Goal: Find specific page/section: Find specific page/section

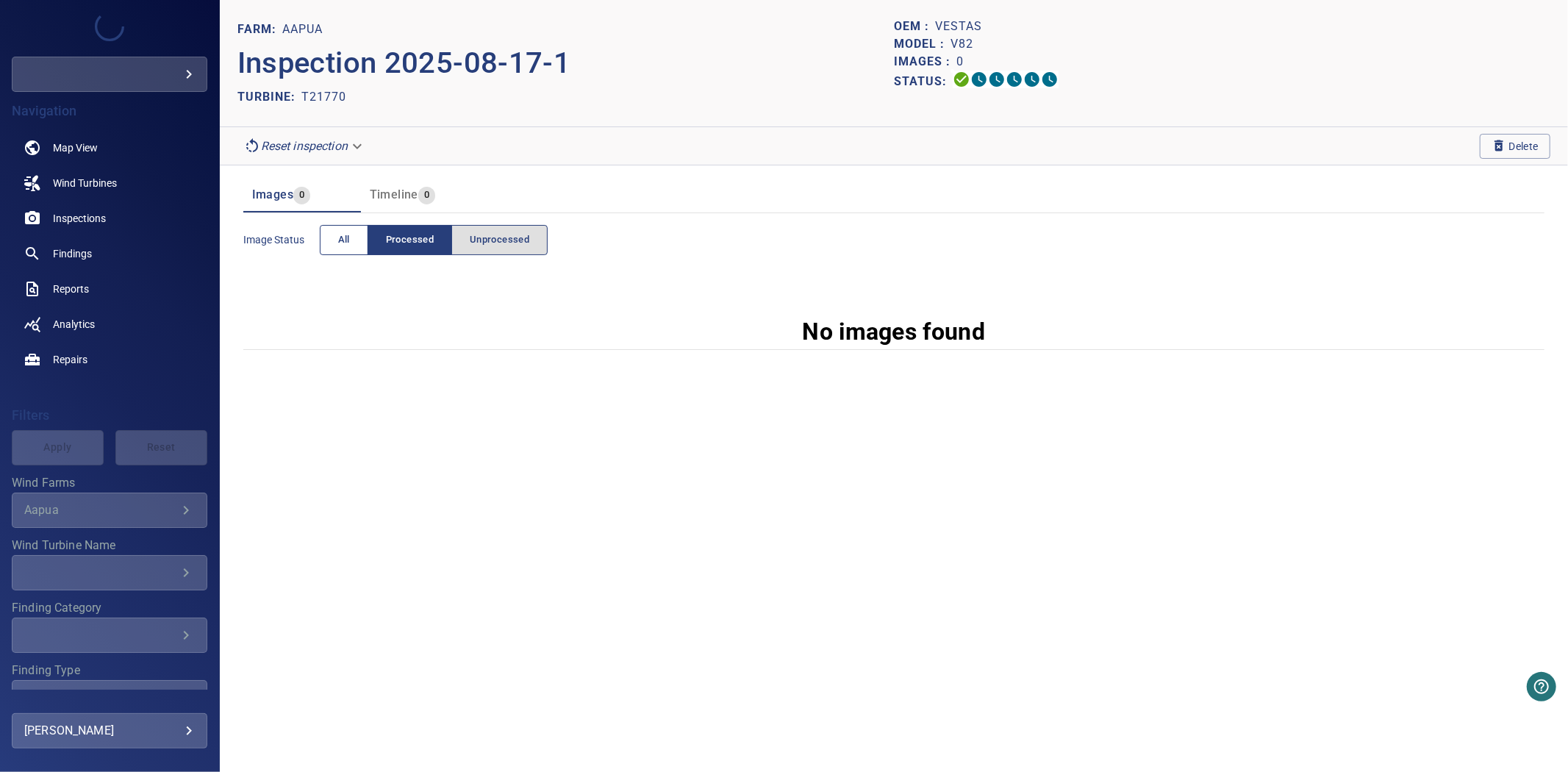
click at [354, 241] on button "All" at bounding box center [343, 240] width 49 height 30
click at [295, 137] on body "**********" at bounding box center [784, 386] width 1568 height 772
click at [314, 146] on li "pre_process" at bounding box center [306, 146] width 136 height 27
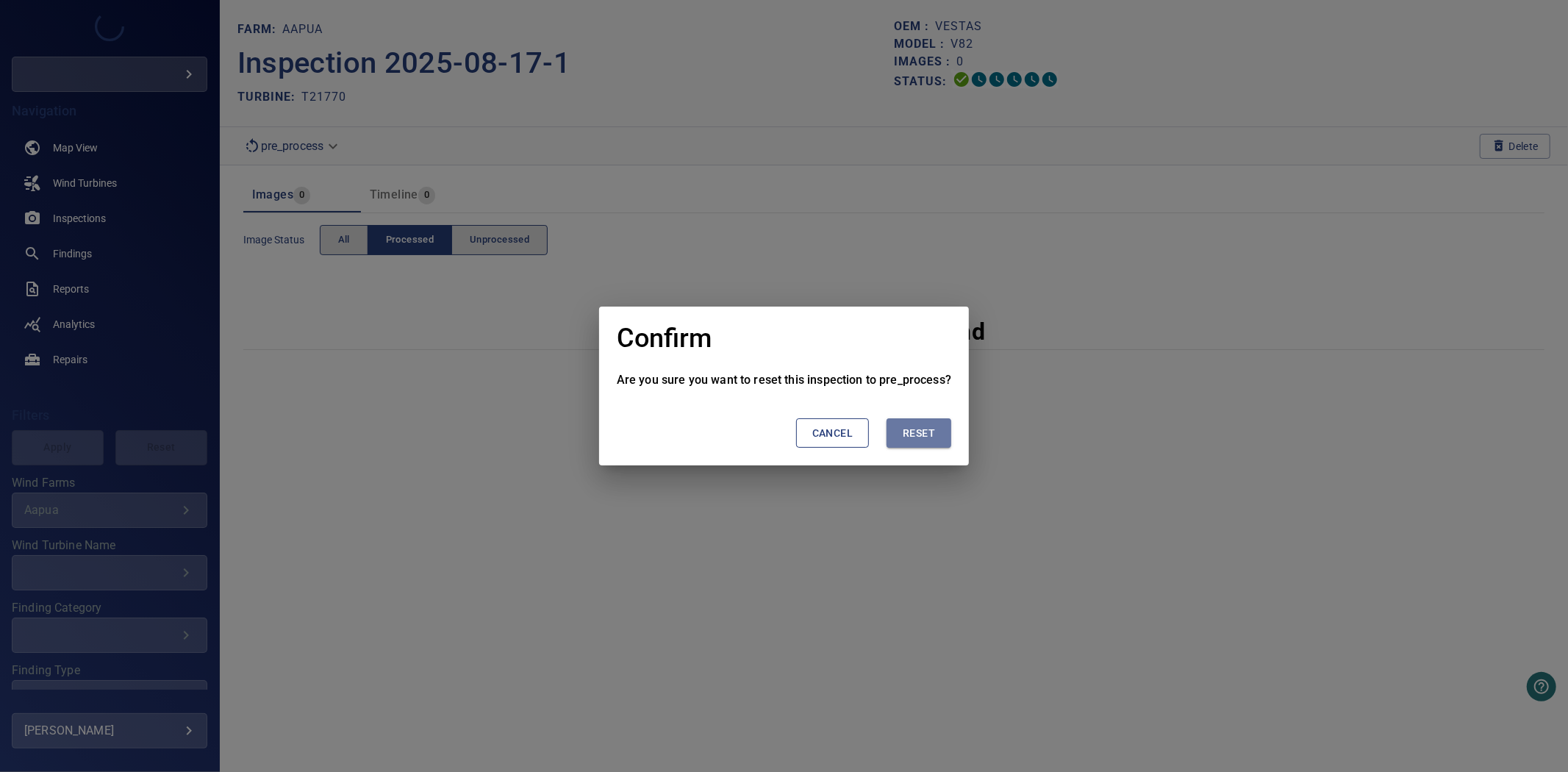
click at [939, 427] on button "Reset" at bounding box center [918, 433] width 64 height 30
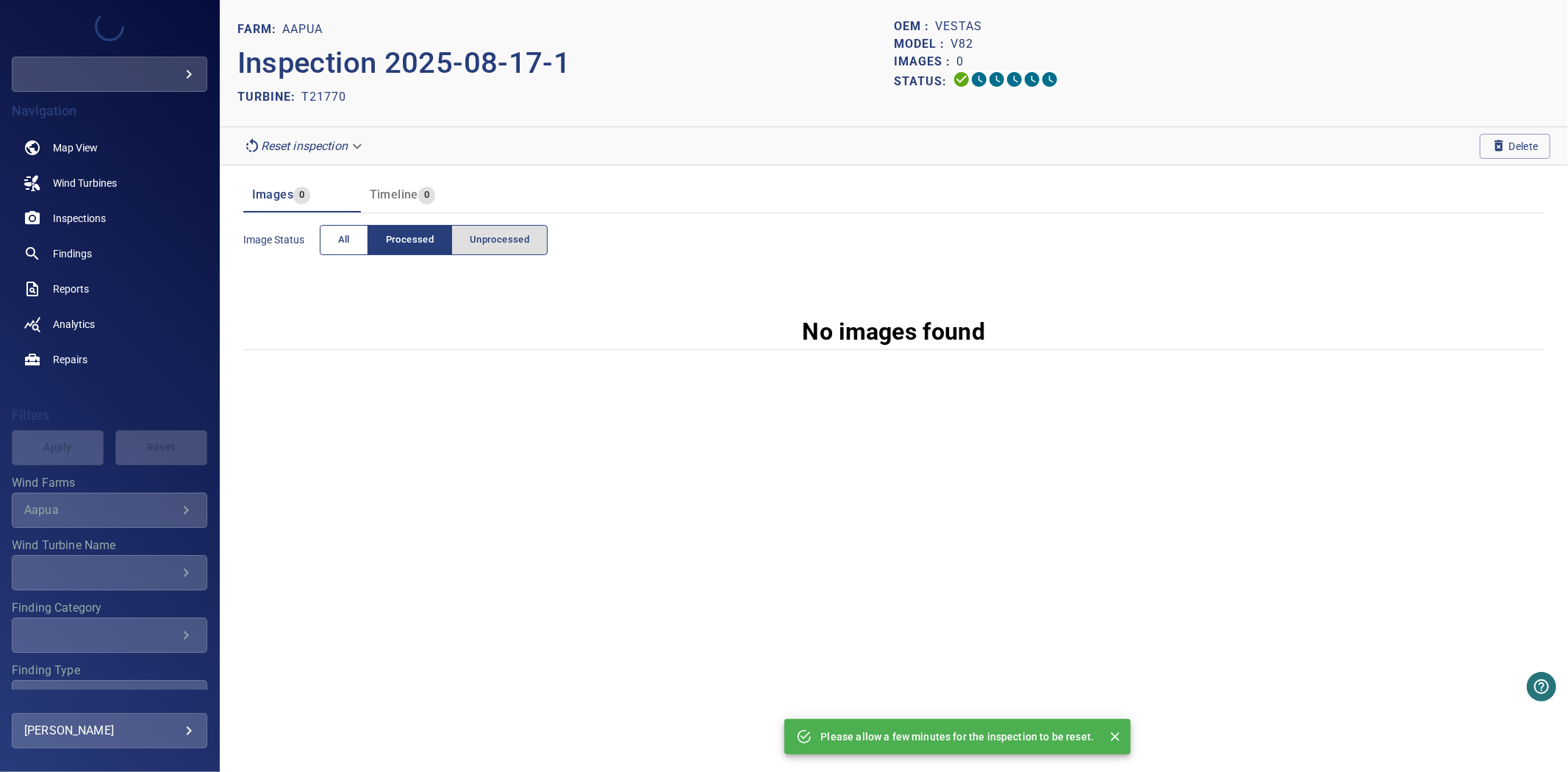
click at [335, 231] on button "All" at bounding box center [343, 240] width 49 height 30
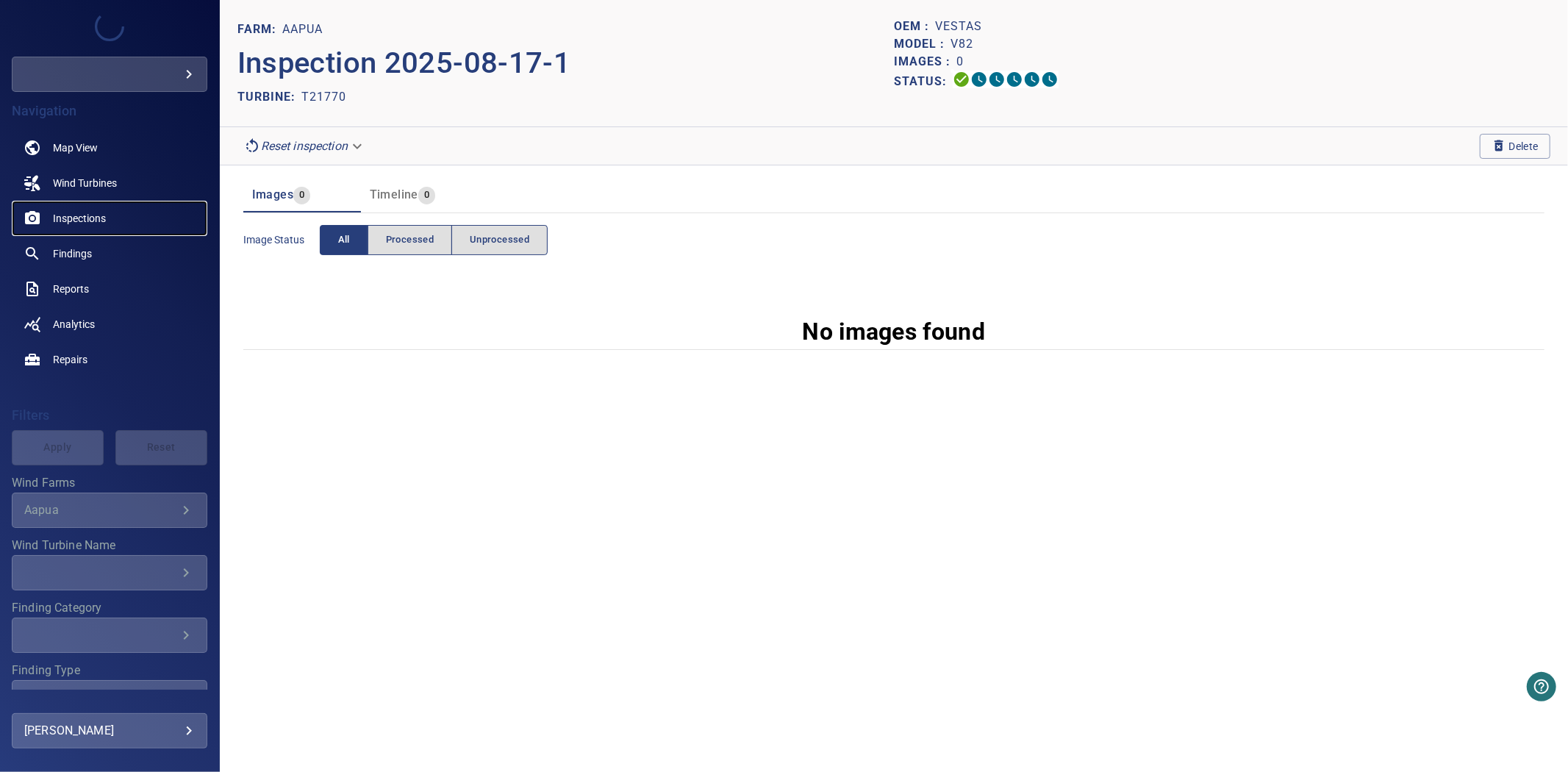
click at [53, 209] on link "Inspections" at bounding box center [109, 218] width 195 height 35
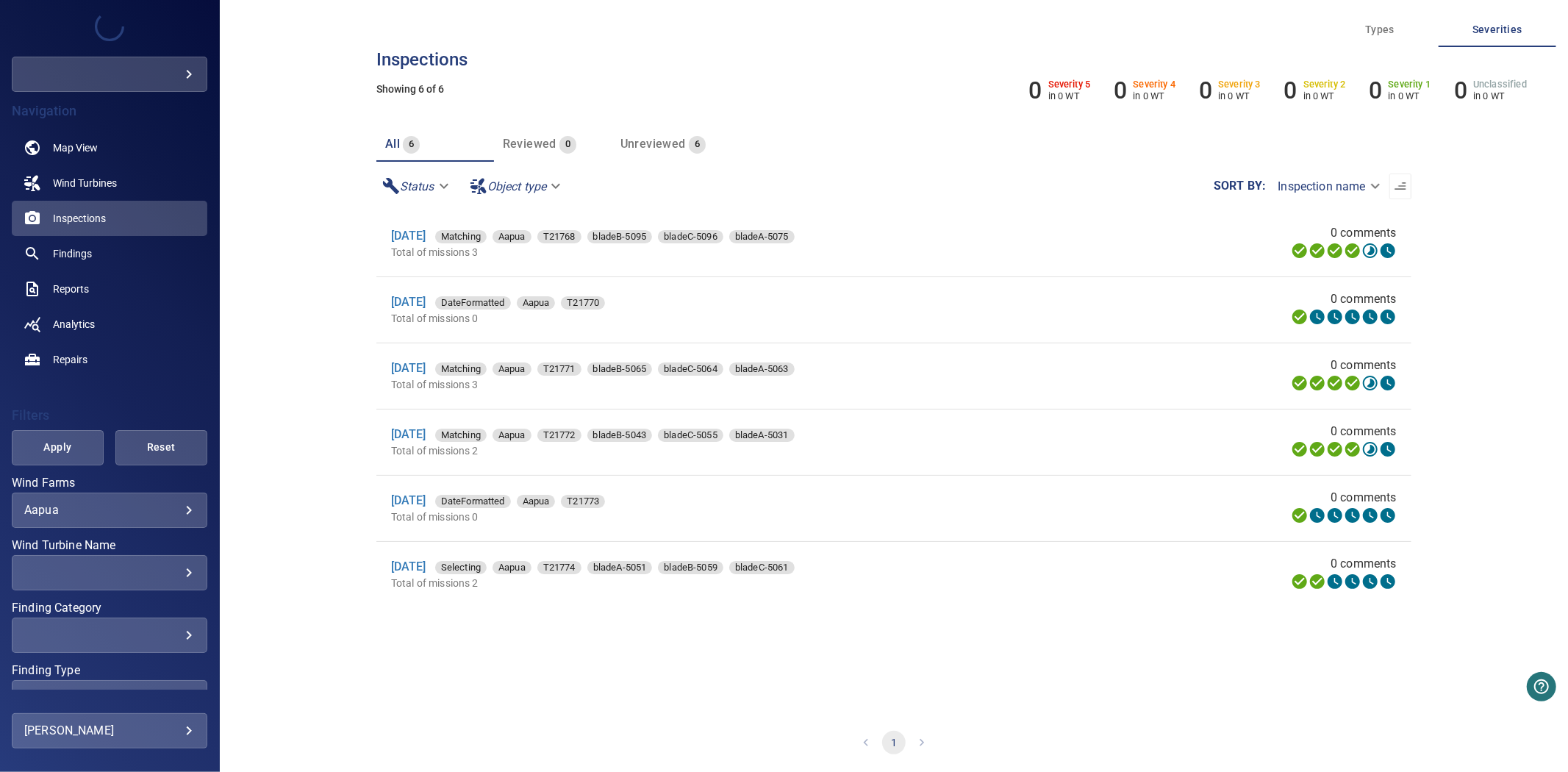
scroll to position [85, 0]
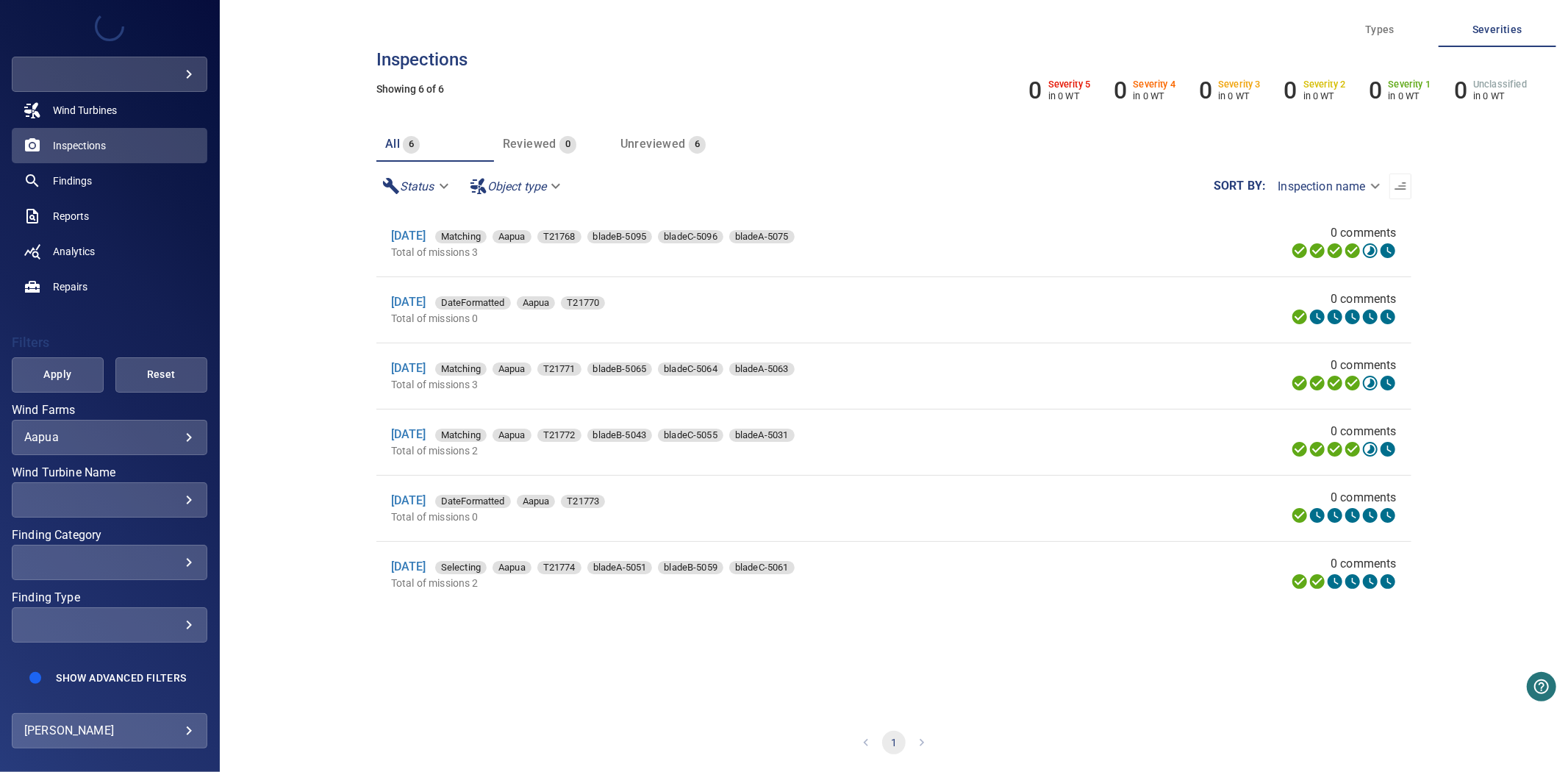
click at [164, 493] on div "​" at bounding box center [109, 499] width 171 height 14
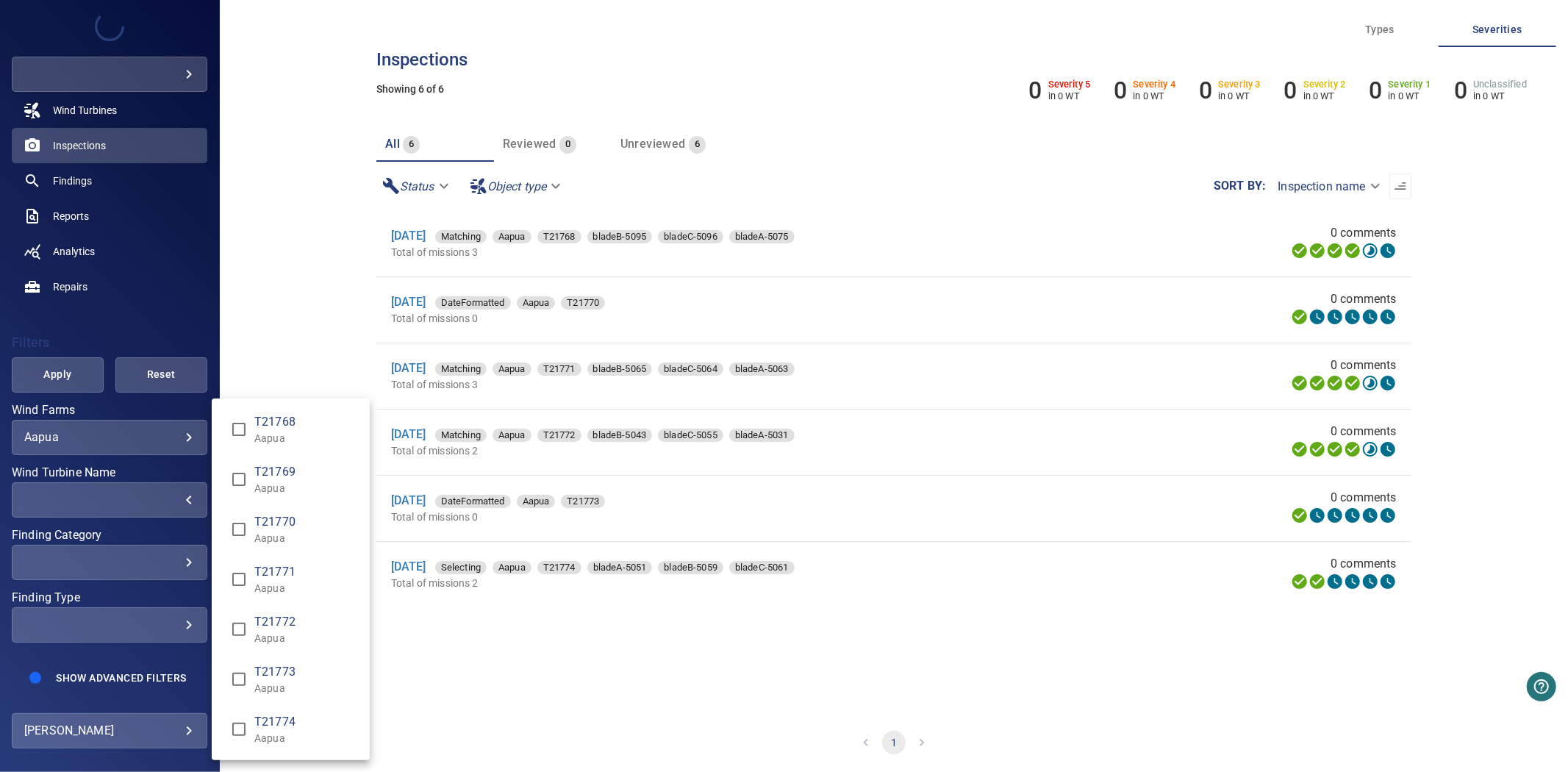
type input "**********"
click at [83, 369] on div "Wind Turbine Name" at bounding box center [784, 386] width 1568 height 772
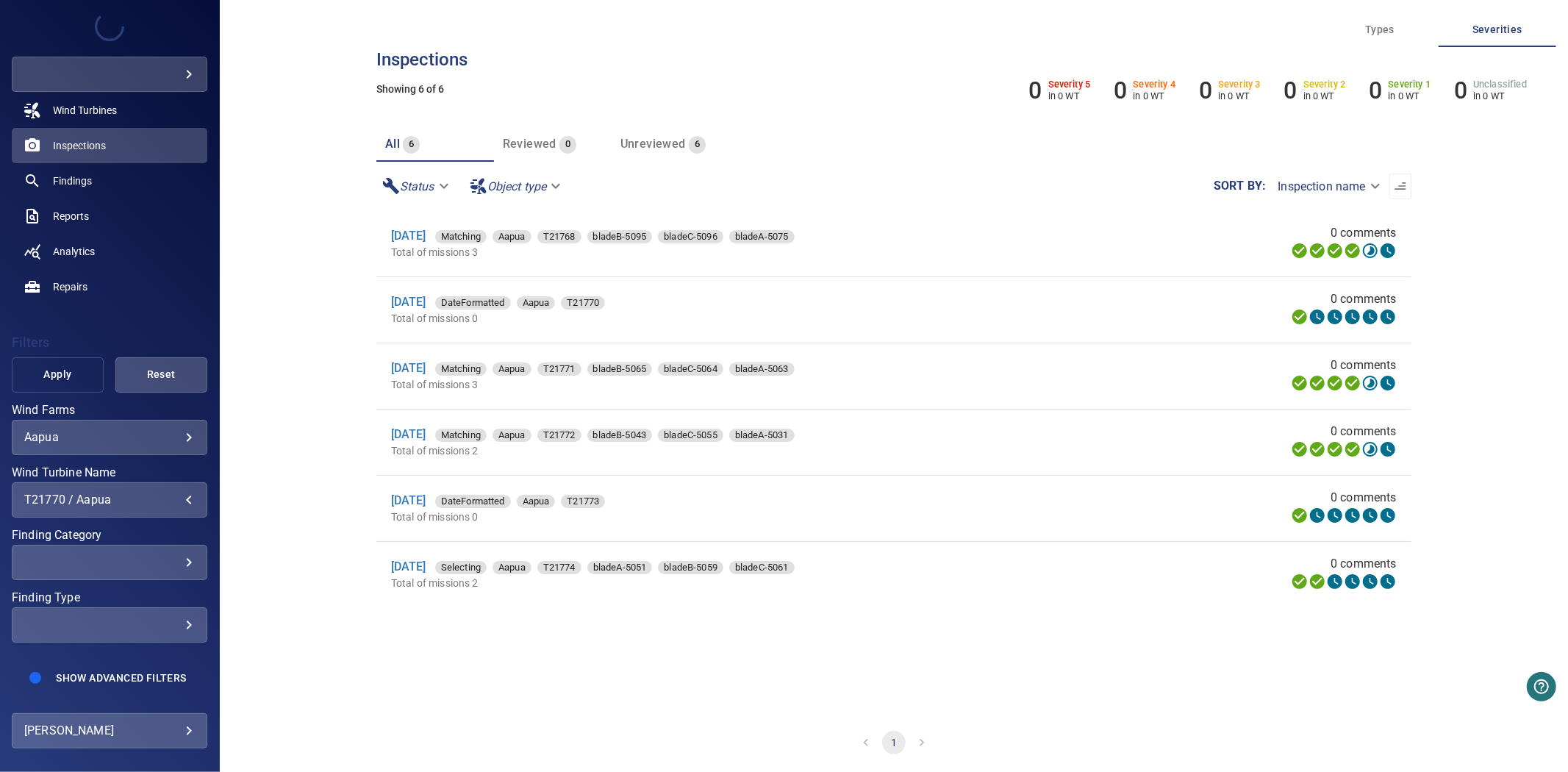
click at [66, 365] on span "Apply" at bounding box center [58, 375] width 55 height 18
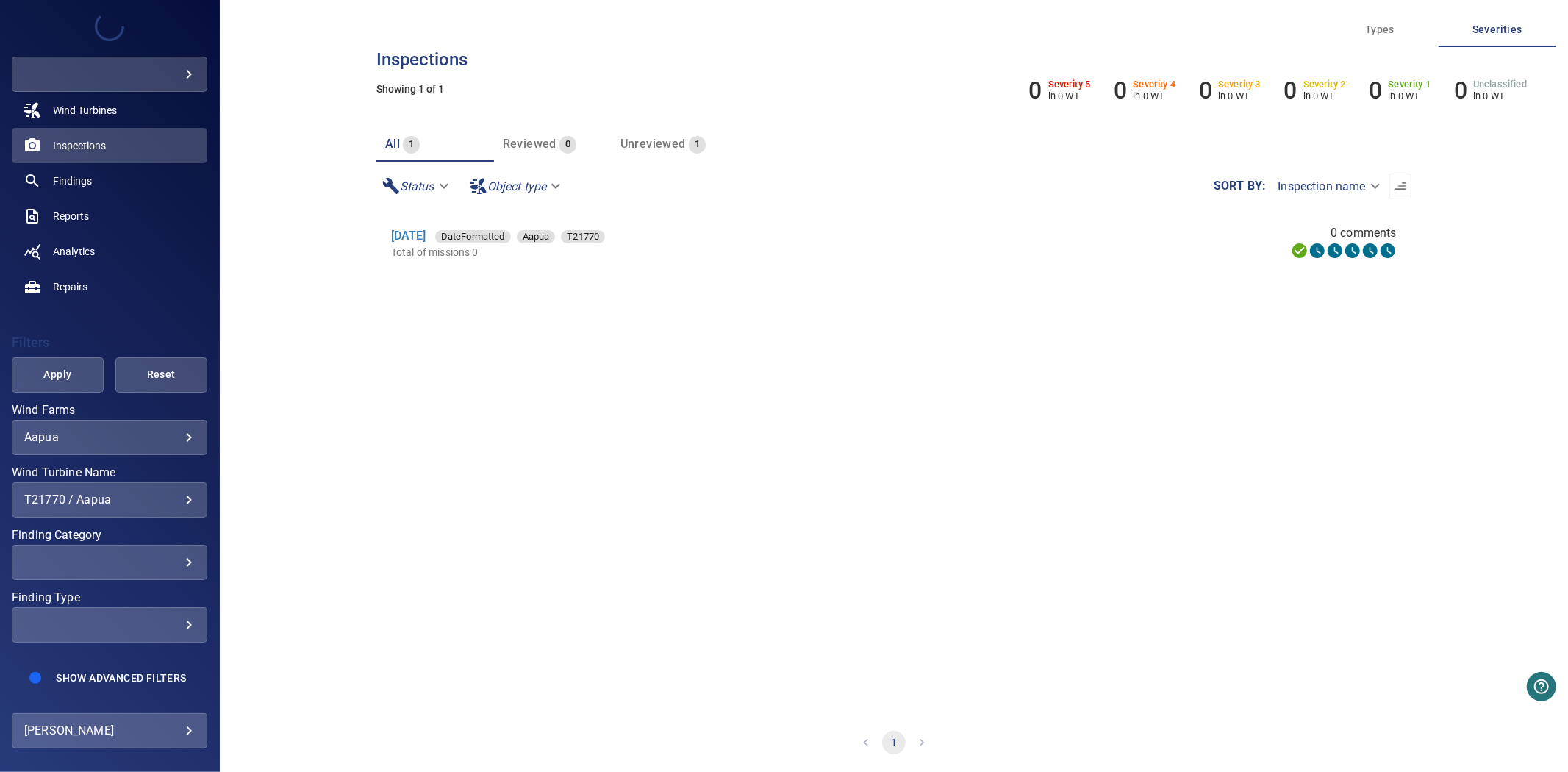
click at [147, 493] on div "T21770 / Aapua" at bounding box center [109, 499] width 171 height 14
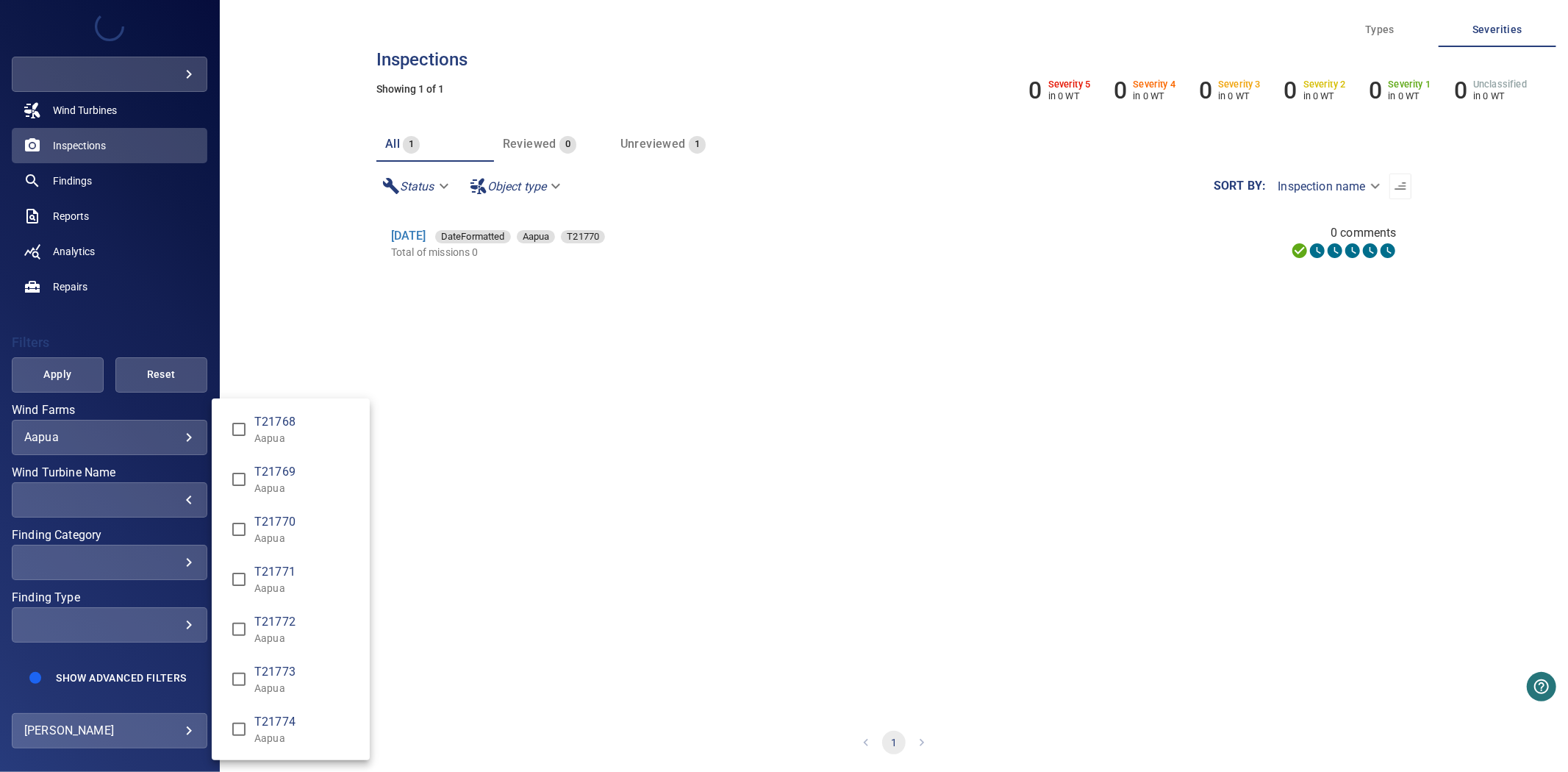
click at [103, 693] on div "Wind Turbine Name" at bounding box center [784, 386] width 1568 height 772
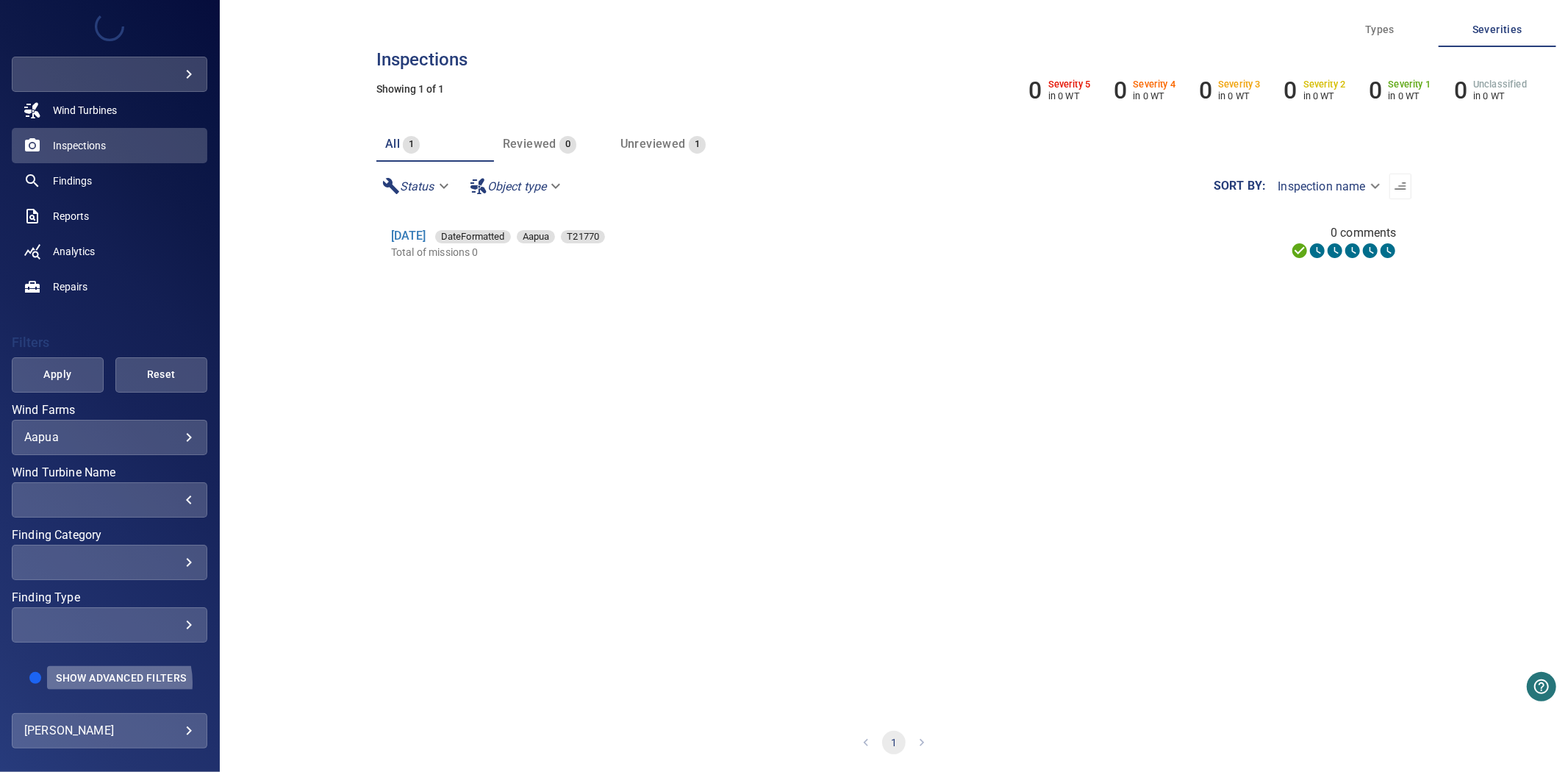
click at [102, 672] on span "Show Advanced Filters" at bounding box center [121, 677] width 130 height 12
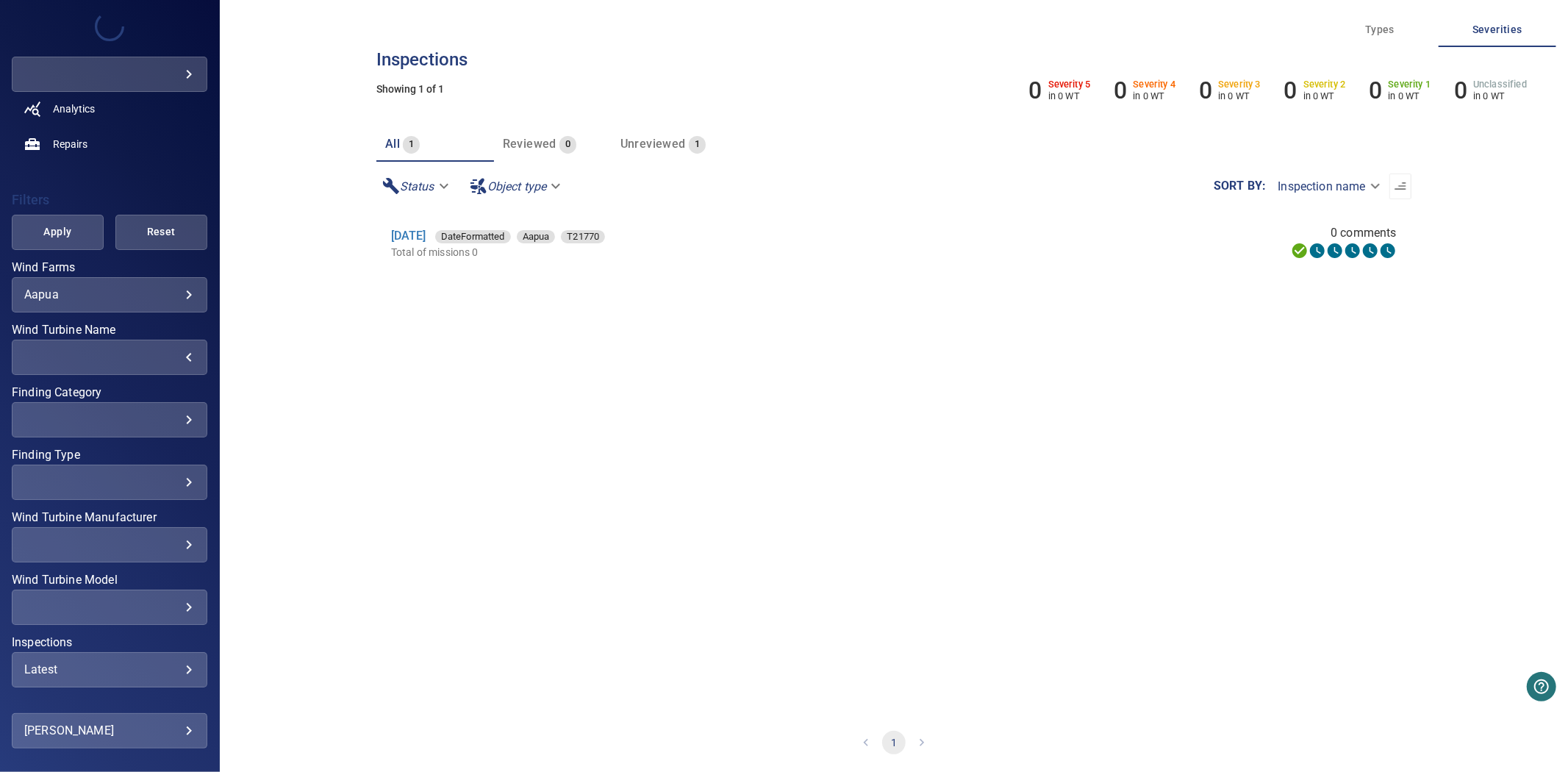
scroll to position [285, 0]
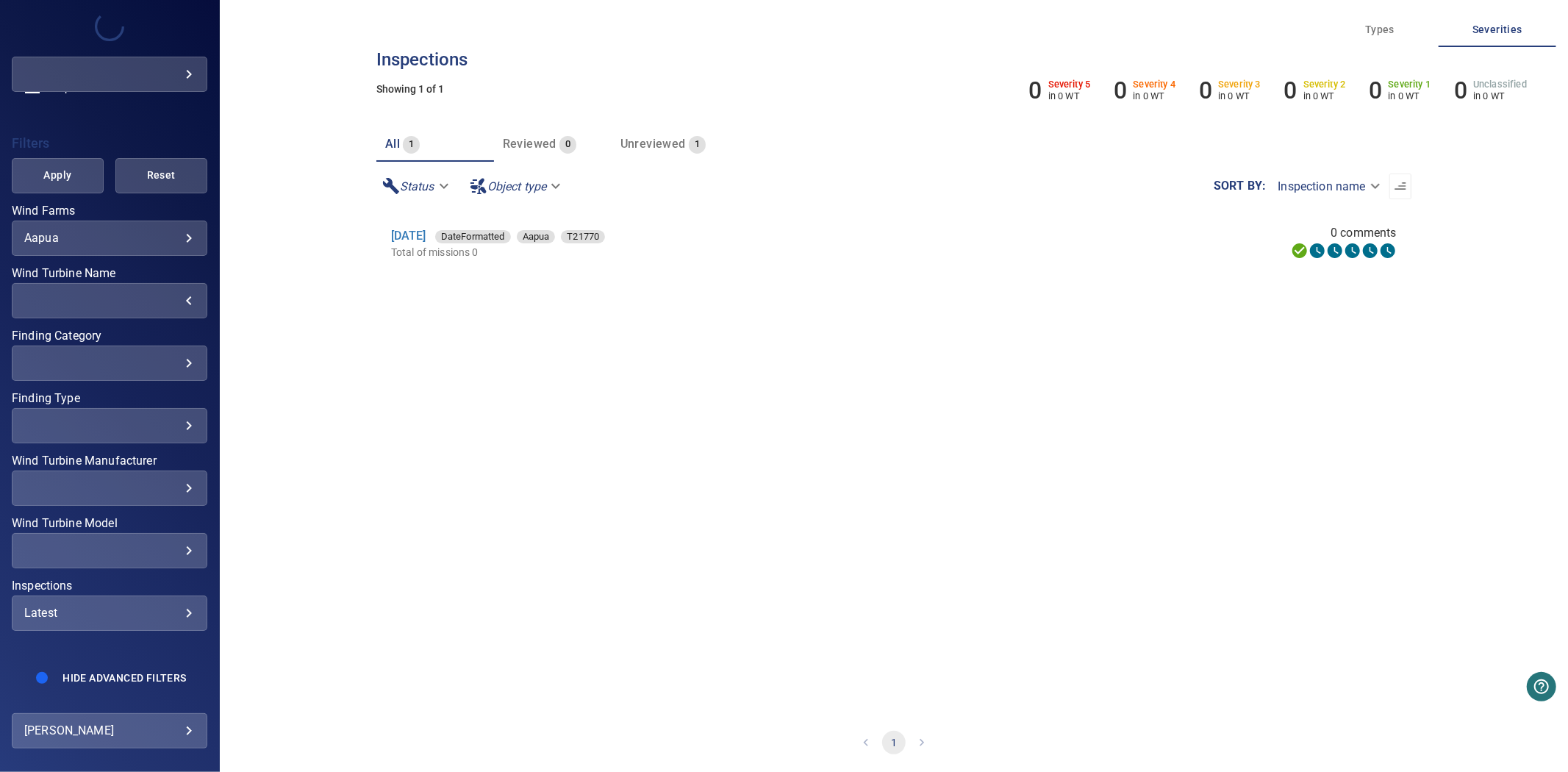
click at [98, 606] on div "Latest" at bounding box center [109, 612] width 171 height 14
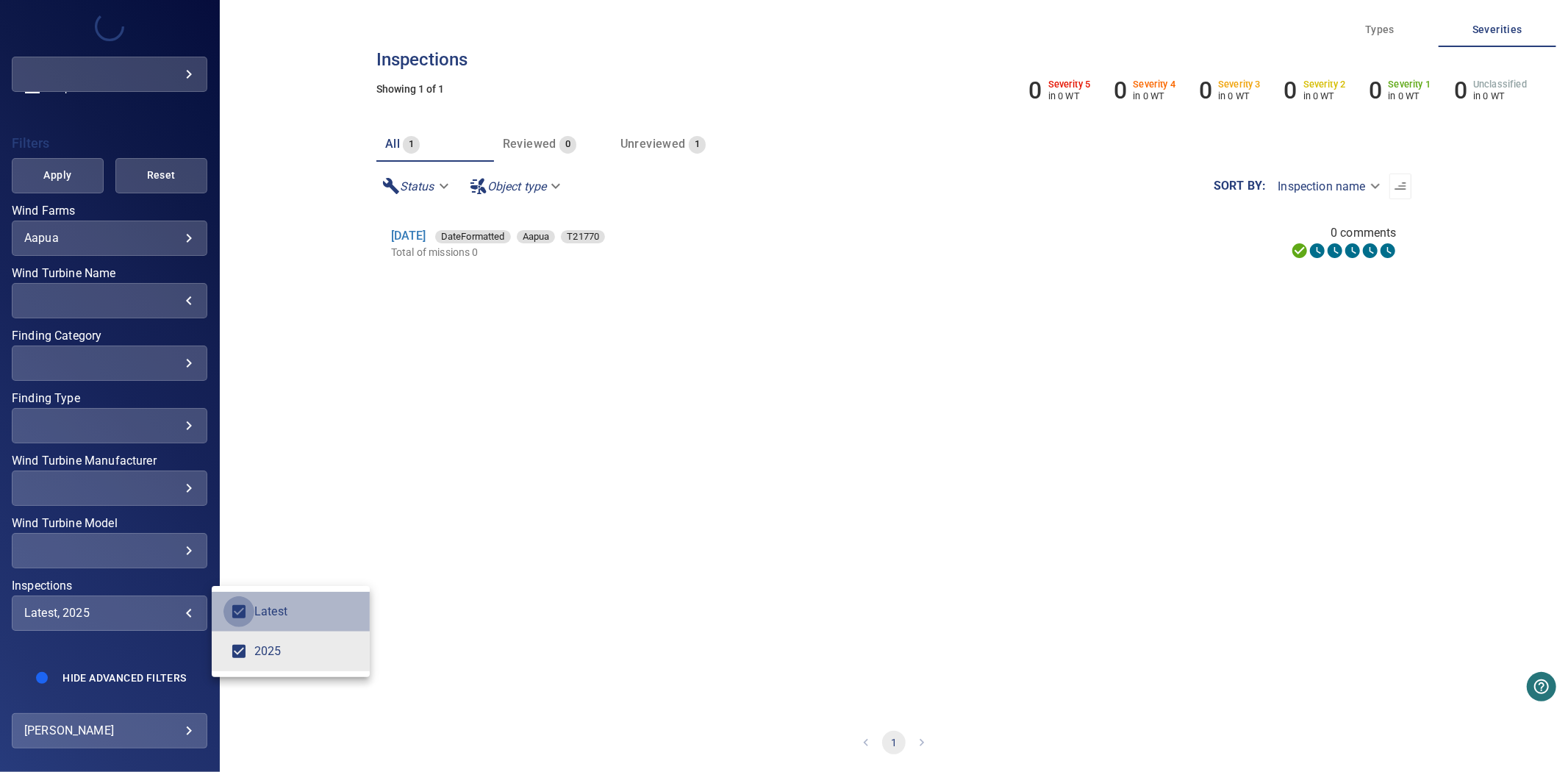
type input "****"
click at [66, 173] on div "Inspections" at bounding box center [784, 386] width 1568 height 772
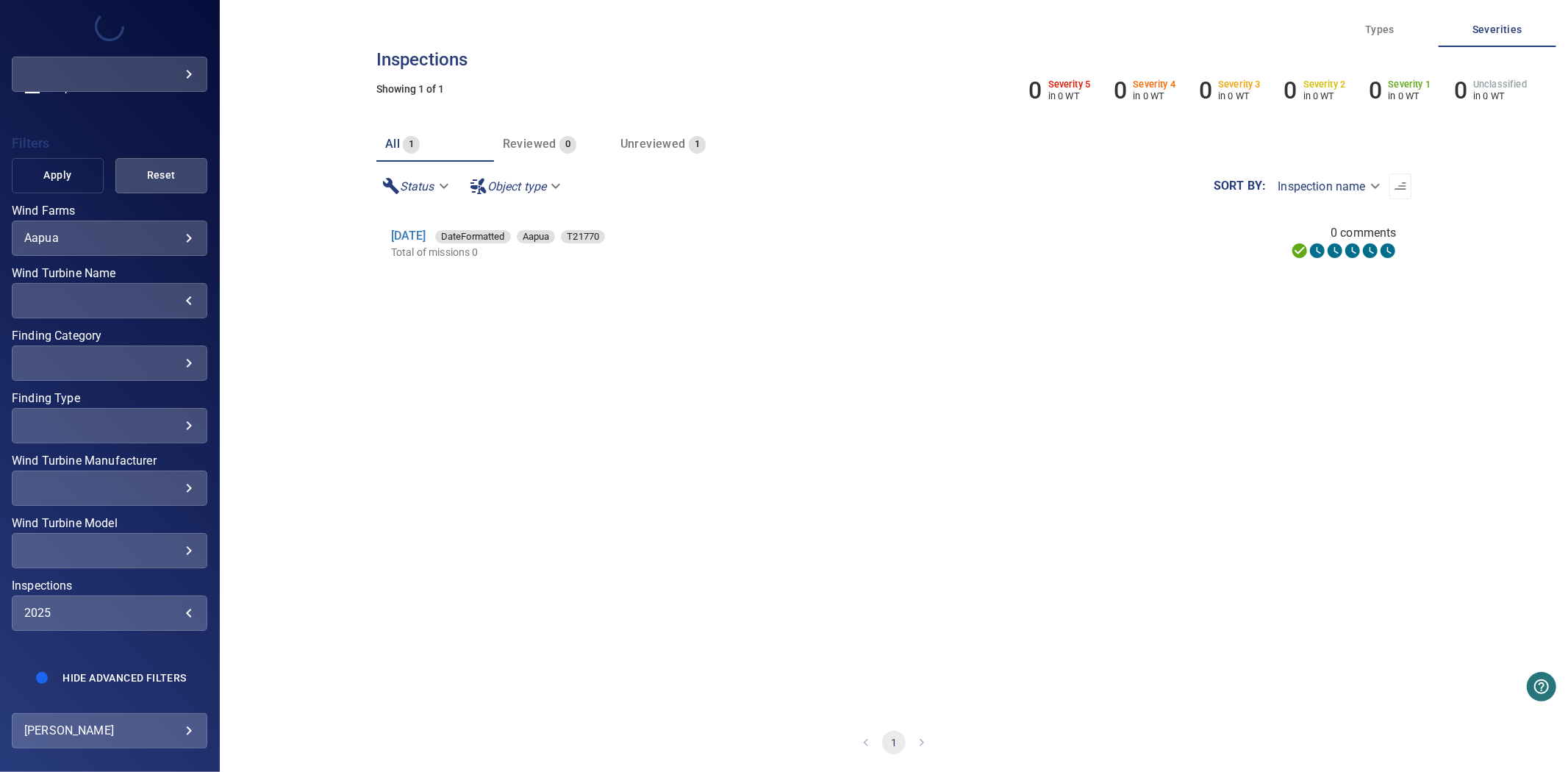
click at [61, 166] on span "Apply" at bounding box center [58, 175] width 55 height 18
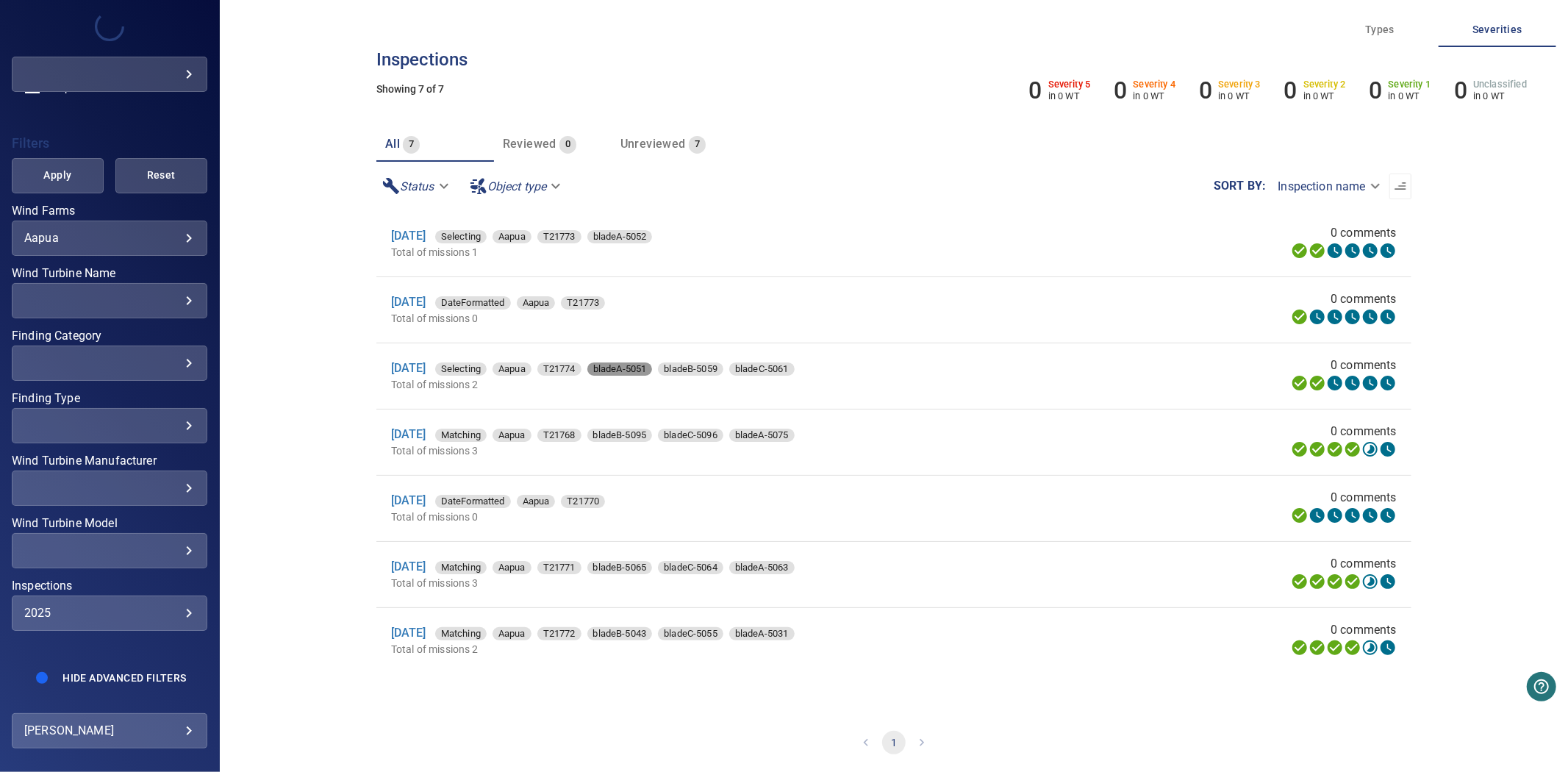
click at [642, 370] on span "bladeA-5051" at bounding box center [619, 369] width 65 height 15
type input "**********"
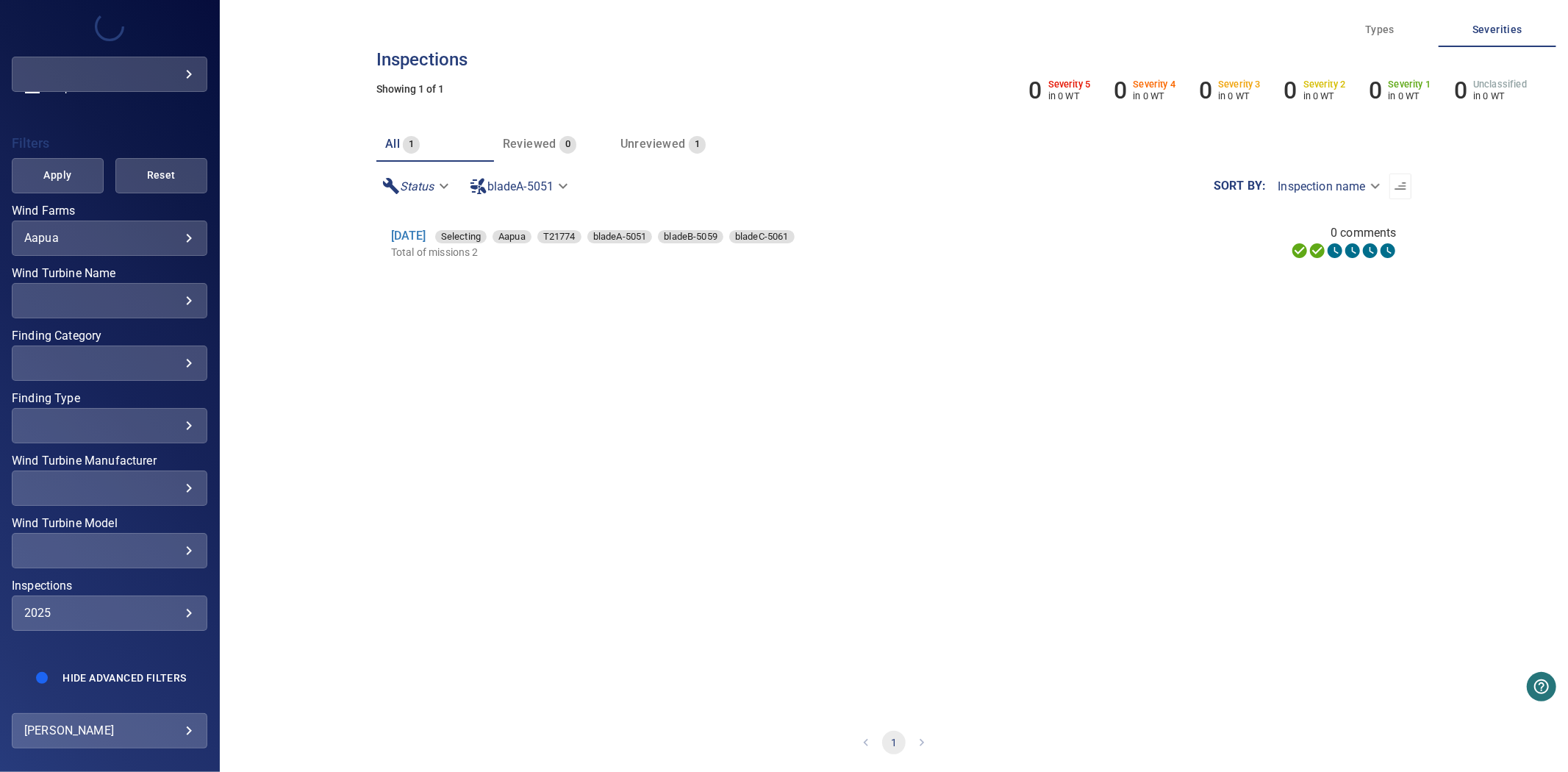
click at [430, 225] on li "[DATE] Selecting Aapua T21774 bladeA-5051 bladeB-5059 bladeC-5061 Total of miss…" at bounding box center [894, 243] width 1035 height 65
click at [427, 230] on link "[DATE]" at bounding box center [408, 235] width 35 height 14
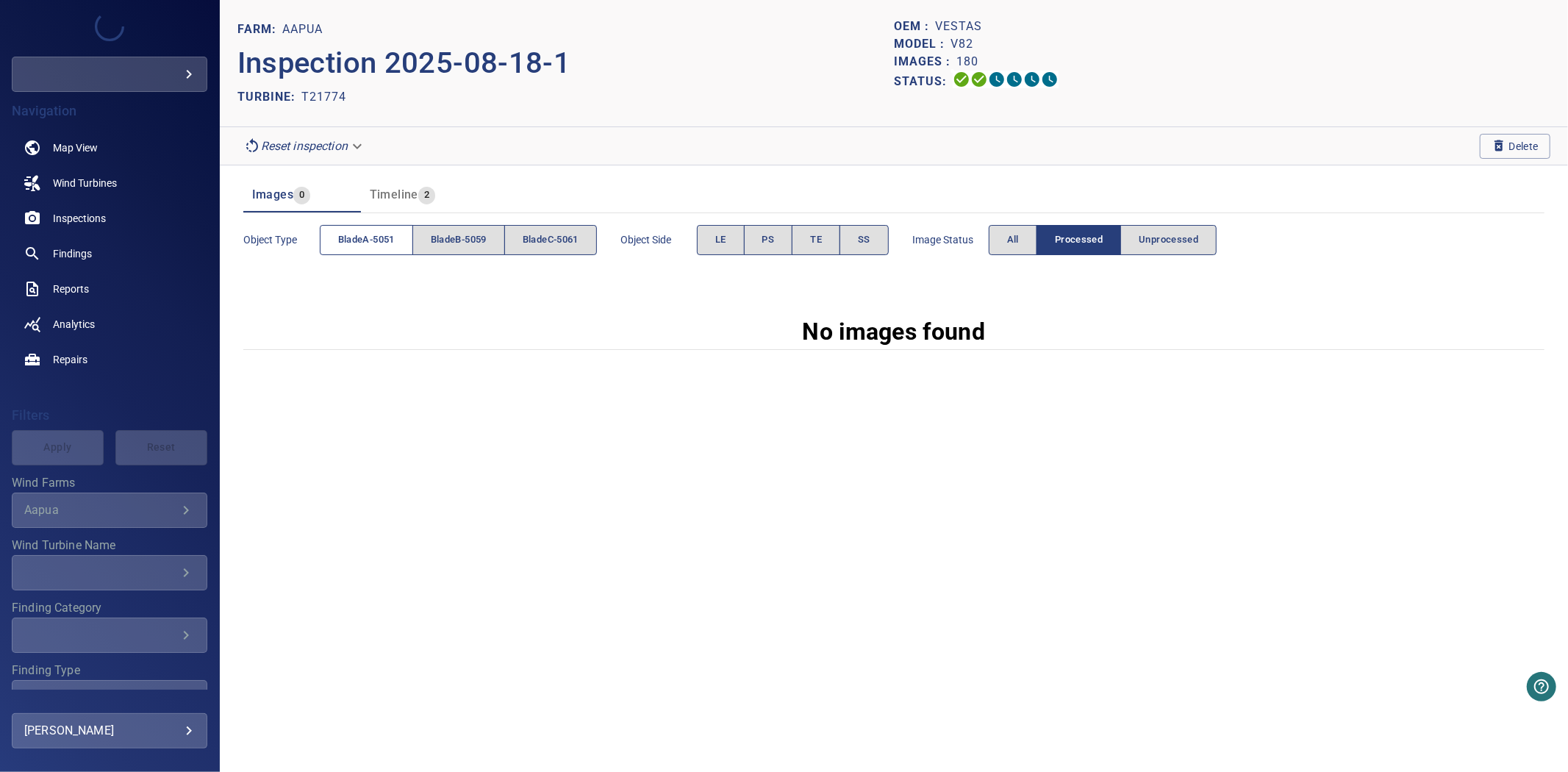
click at [372, 238] on span "bladeA-5051" at bounding box center [367, 240] width 57 height 17
click at [1018, 243] on span "All" at bounding box center [1013, 240] width 12 height 17
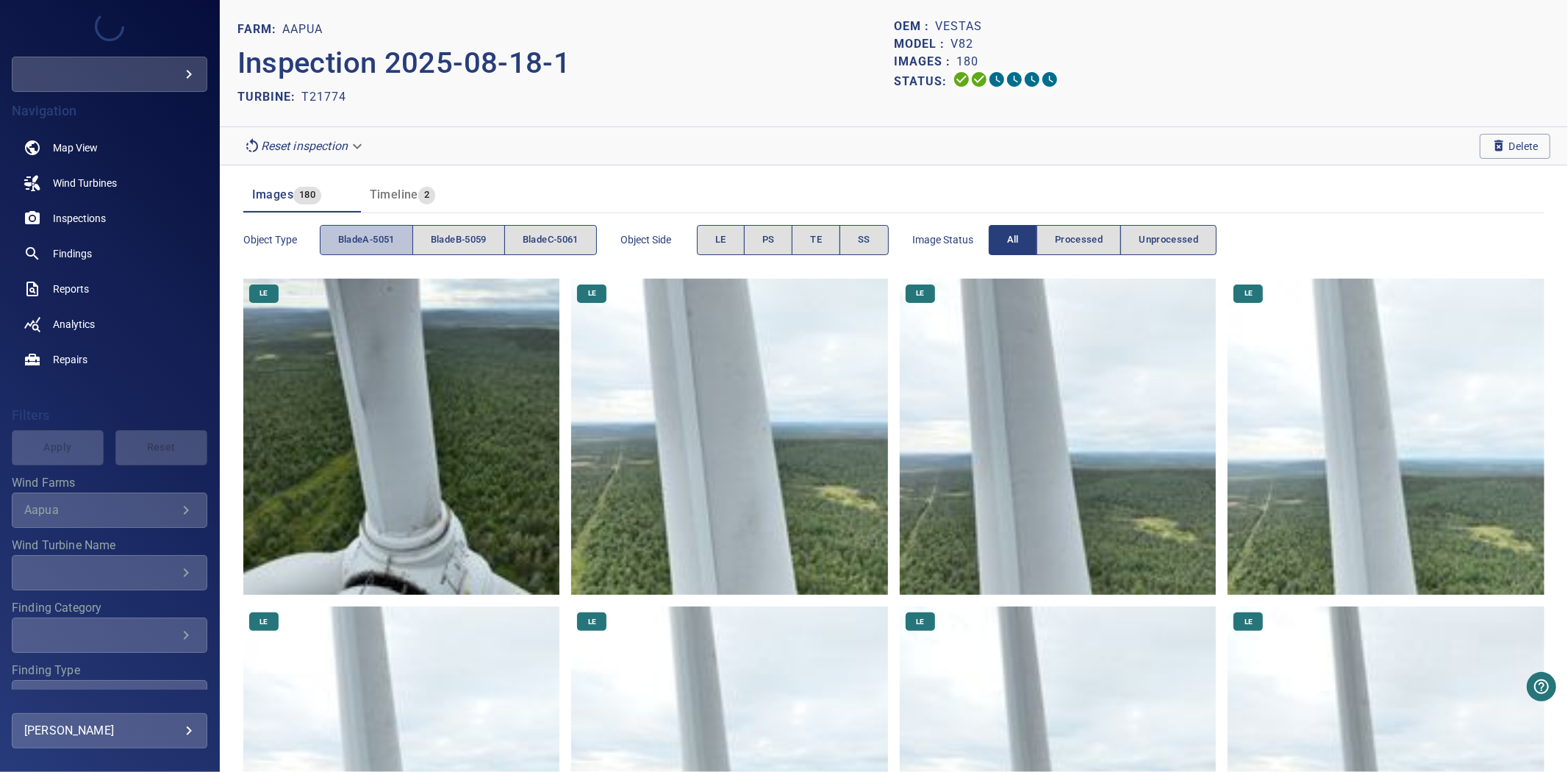
click at [368, 242] on span "bladeA-5051" at bounding box center [367, 240] width 57 height 17
click at [479, 247] on span "bladeB-5059" at bounding box center [458, 240] width 56 height 17
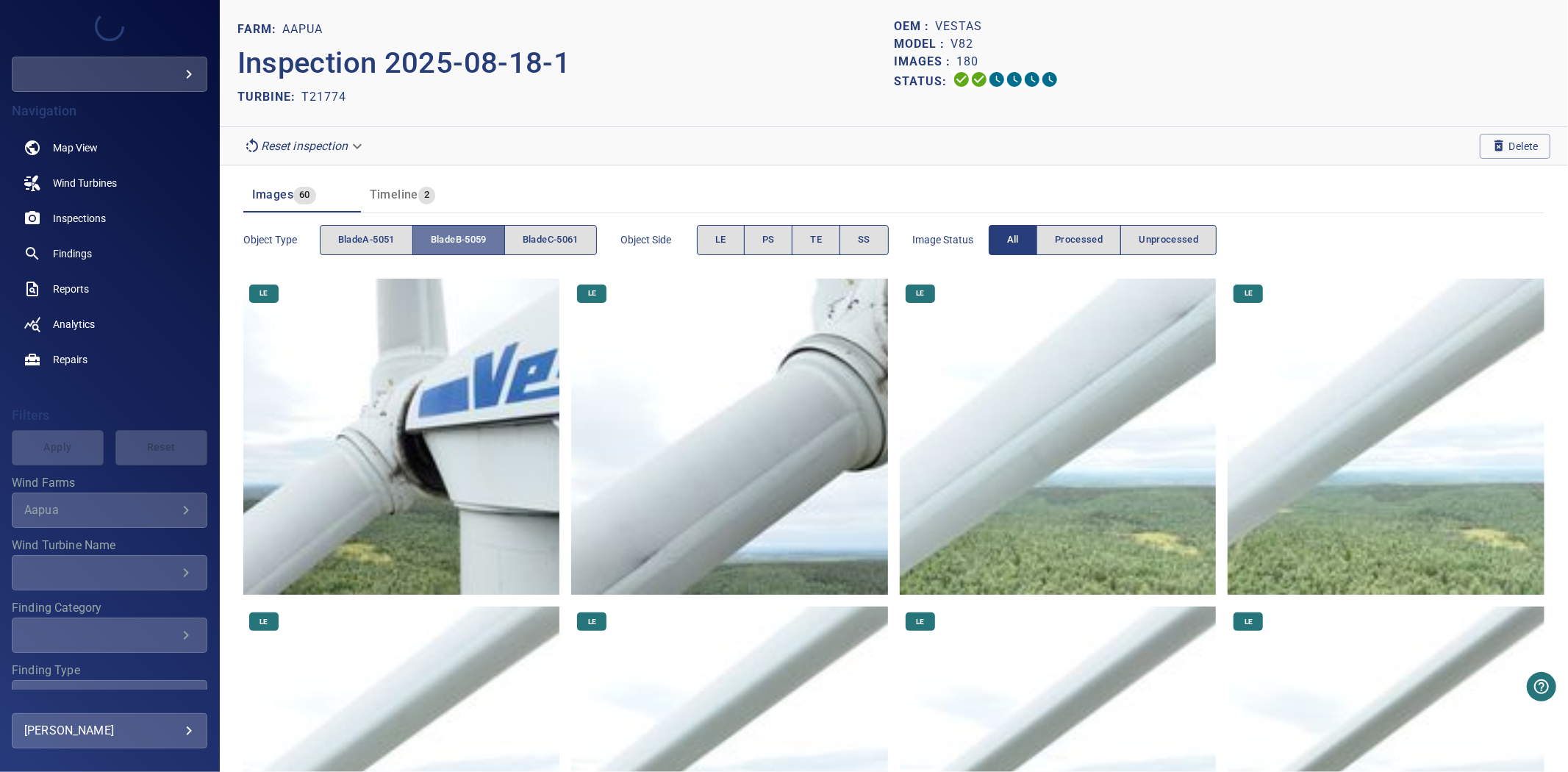
click at [479, 247] on span "bladeB-5059" at bounding box center [458, 240] width 56 height 17
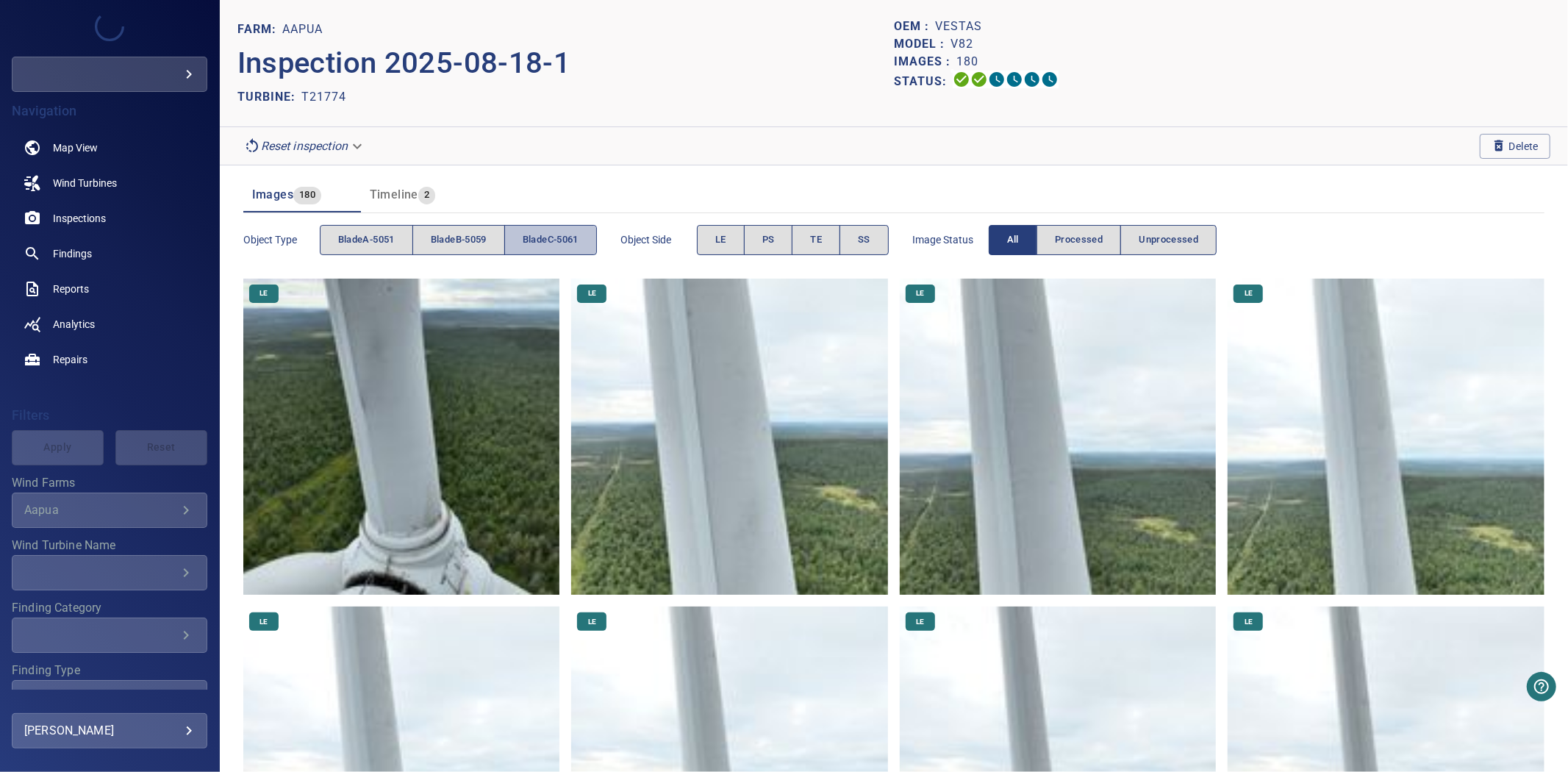
click at [560, 246] on span "bladeC-5061" at bounding box center [550, 240] width 56 height 17
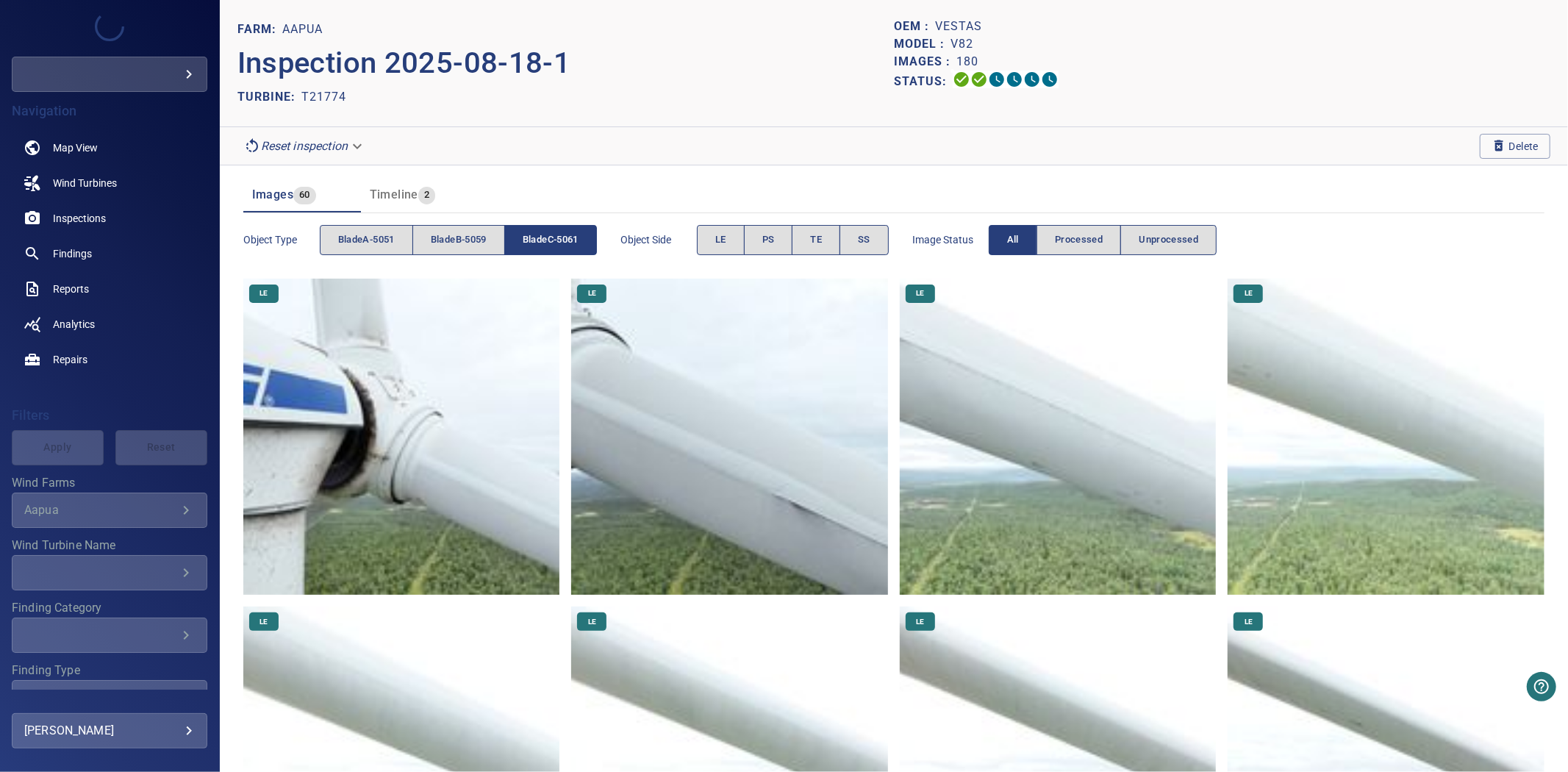
click at [560, 246] on span "bladeC-5061" at bounding box center [550, 240] width 56 height 17
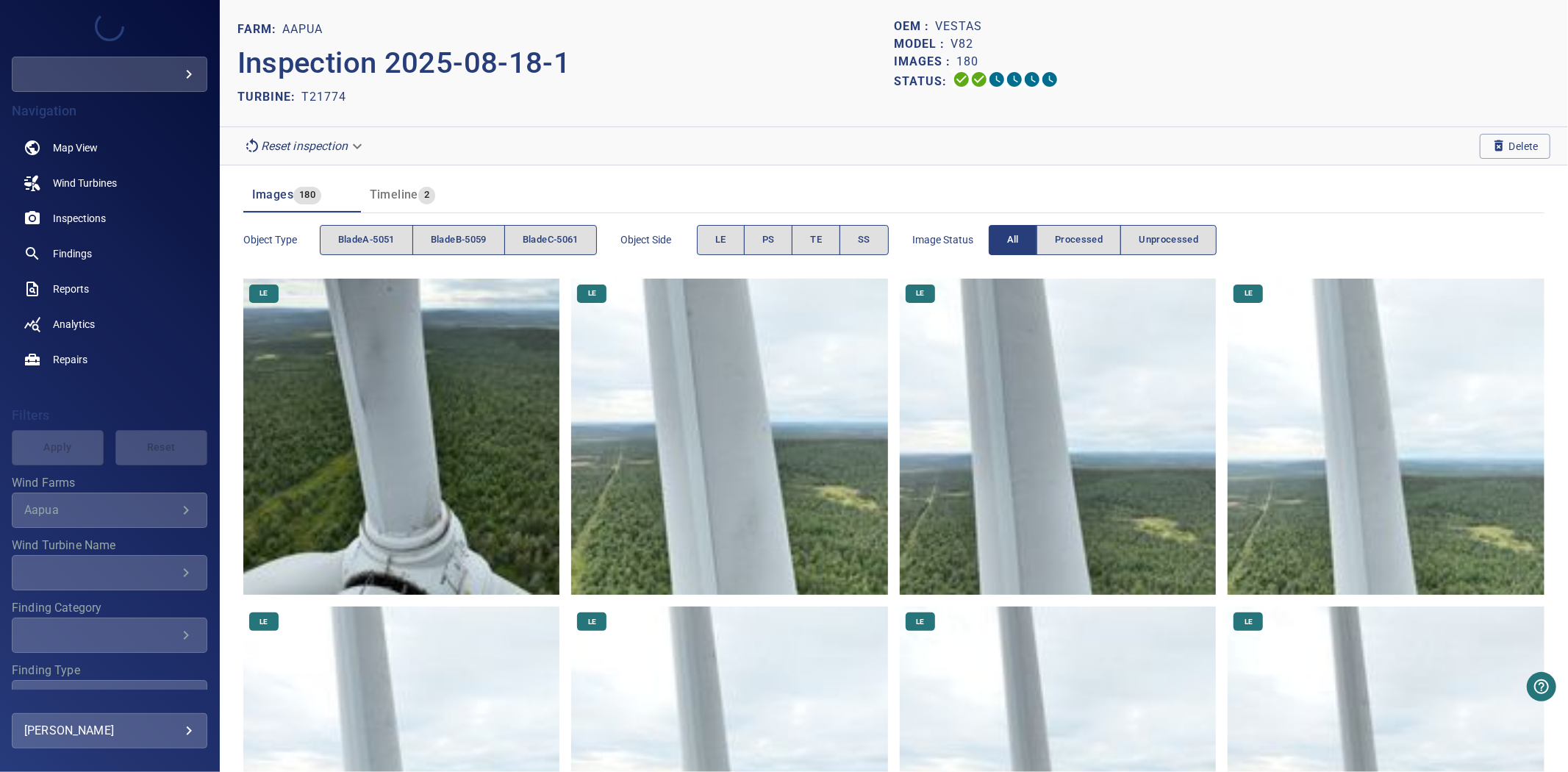
click at [294, 202] on span "180" at bounding box center [307, 195] width 28 height 17
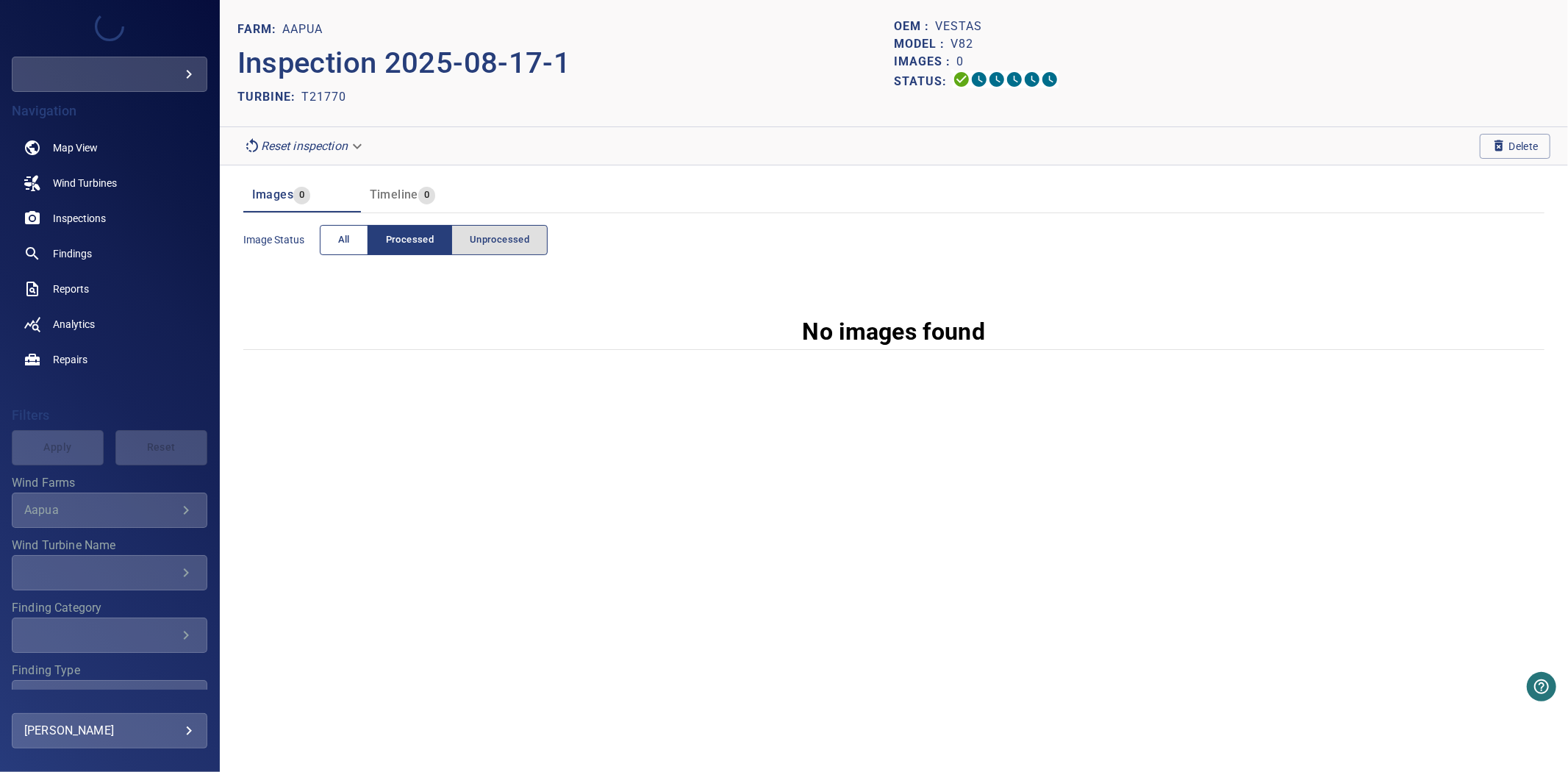
click at [351, 241] on button "All" at bounding box center [343, 240] width 49 height 30
click at [319, 152] on body "**********" at bounding box center [784, 386] width 1568 height 772
click at [319, 145] on li "pre_process" at bounding box center [306, 146] width 136 height 27
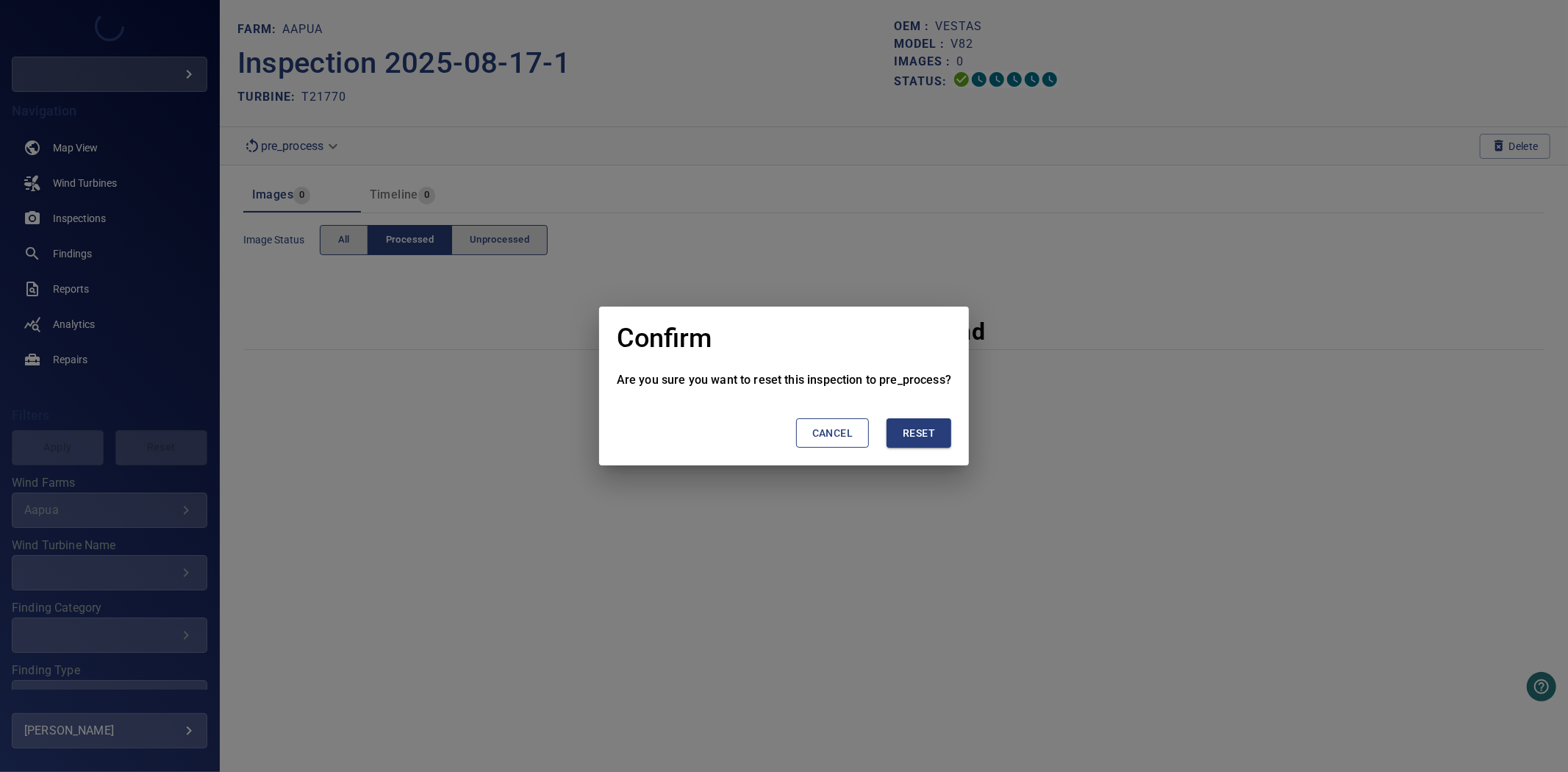
click at [906, 431] on span "Reset" at bounding box center [918, 433] width 32 height 18
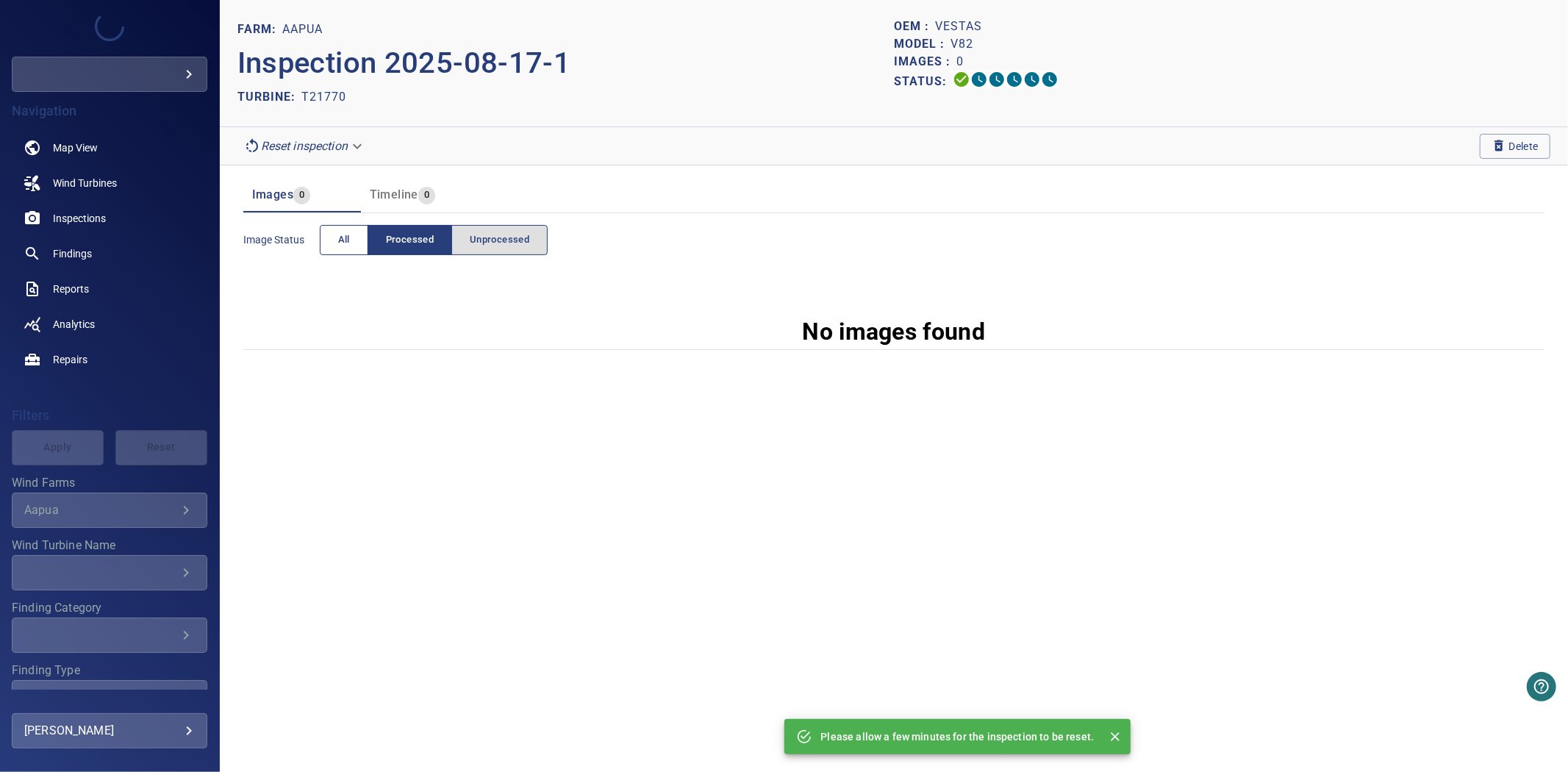
click at [322, 250] on button "All" at bounding box center [343, 240] width 49 height 30
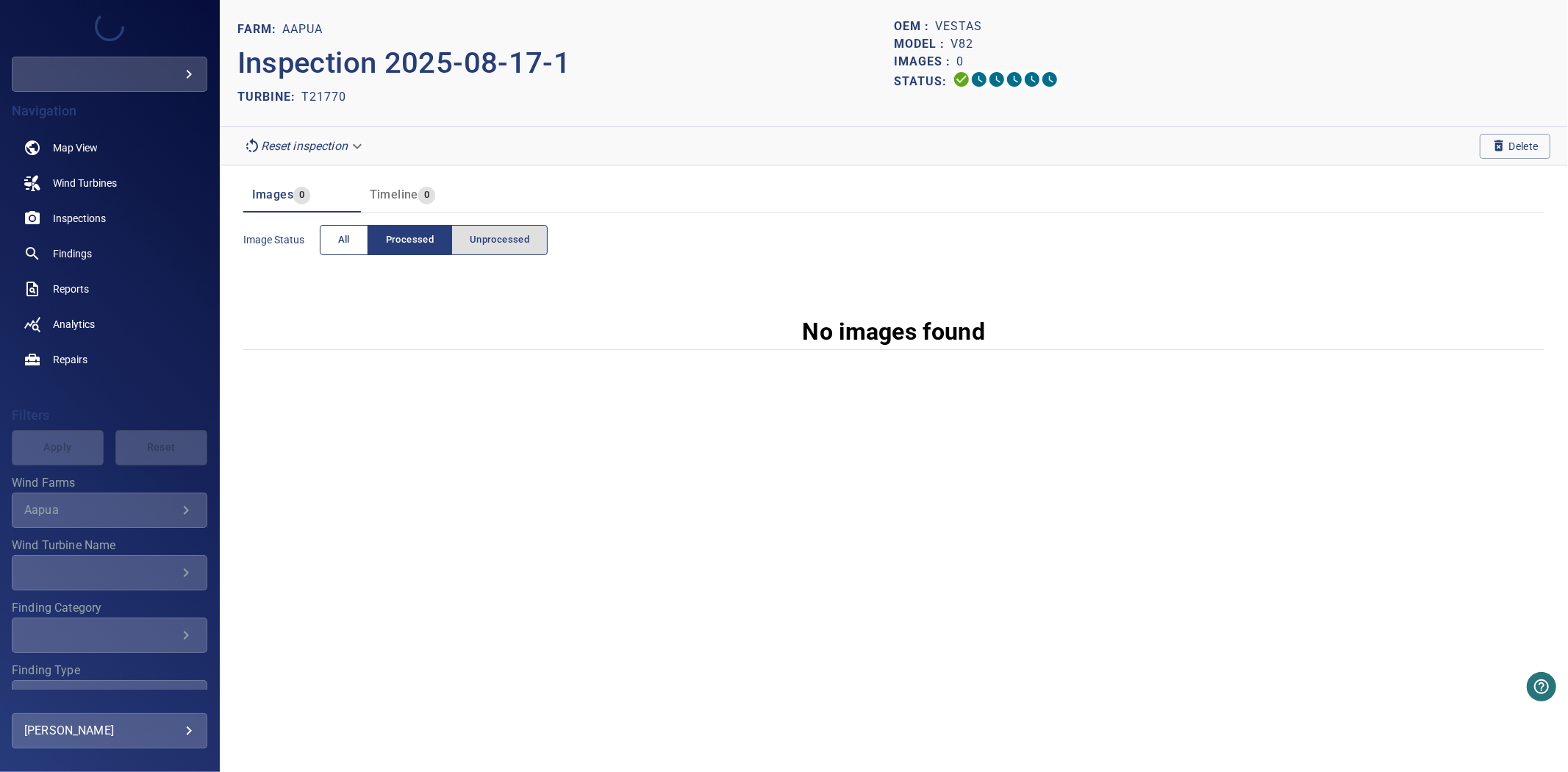
click at [351, 238] on button "All" at bounding box center [343, 240] width 49 height 30
click at [328, 140] on body "**********" at bounding box center [784, 386] width 1568 height 772
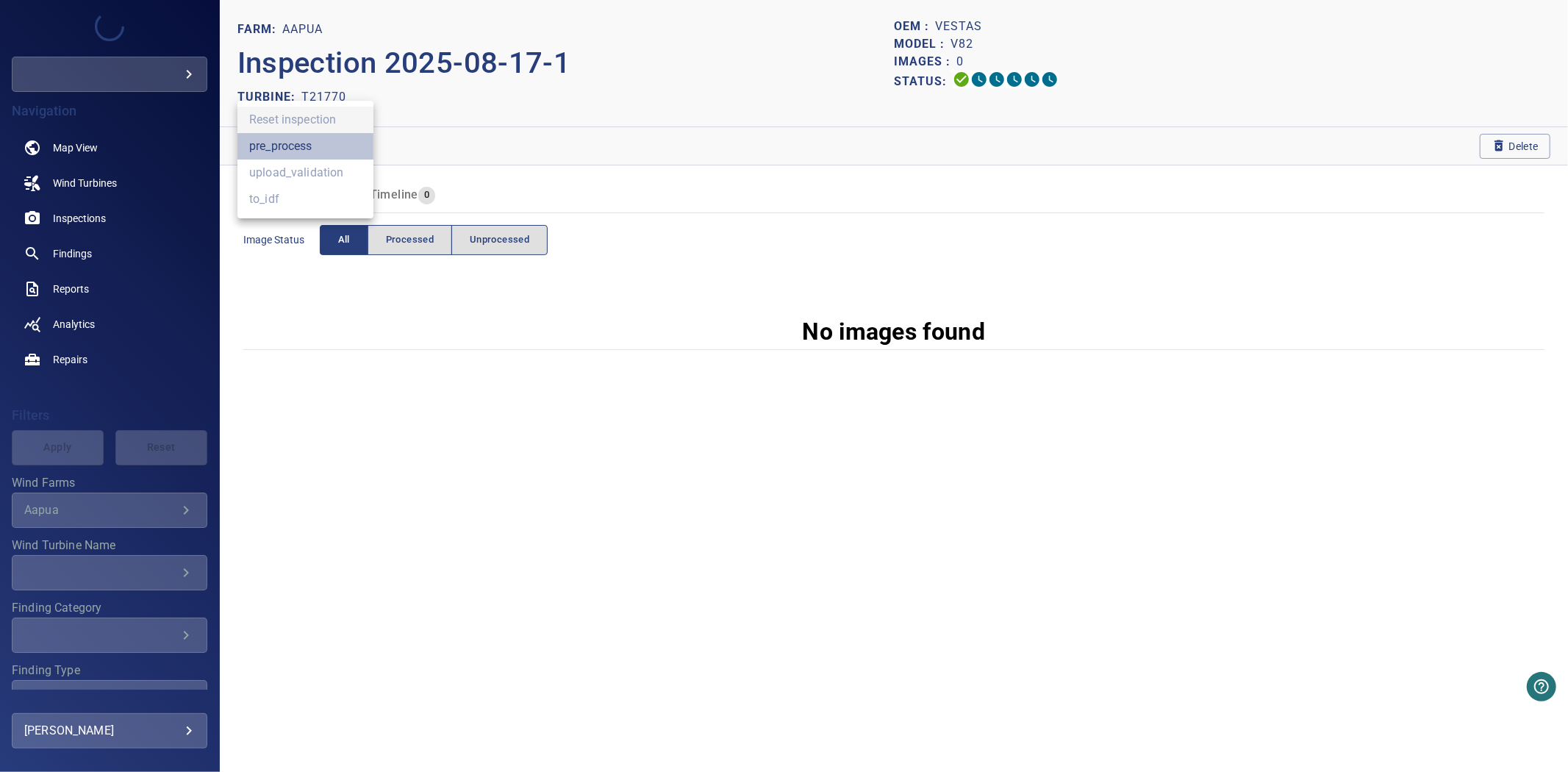
click at [328, 144] on li "pre_process" at bounding box center [306, 146] width 136 height 27
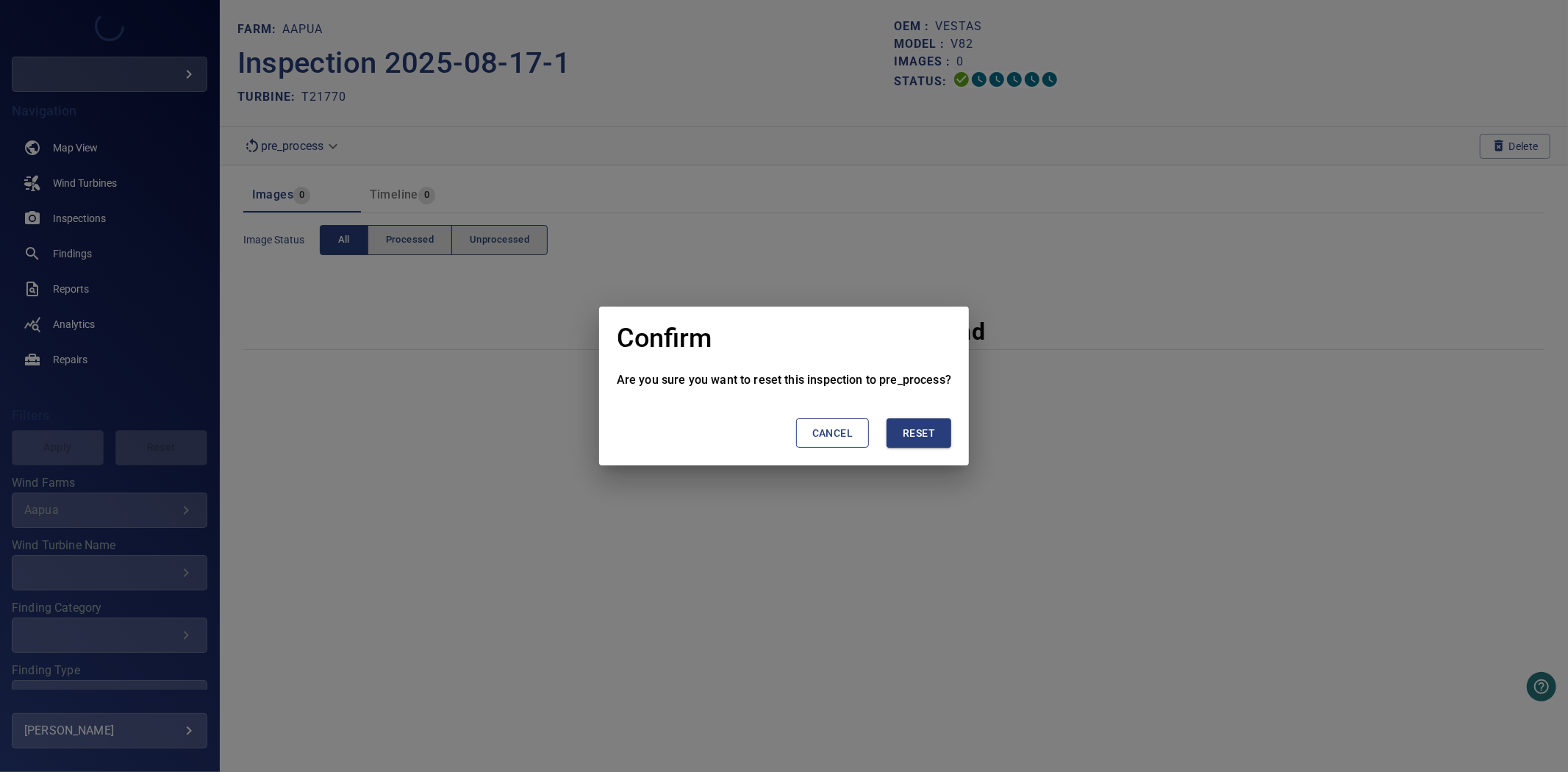
click at [849, 434] on span "Cancel" at bounding box center [832, 433] width 40 height 18
